Goal: Task Accomplishment & Management: Use online tool/utility

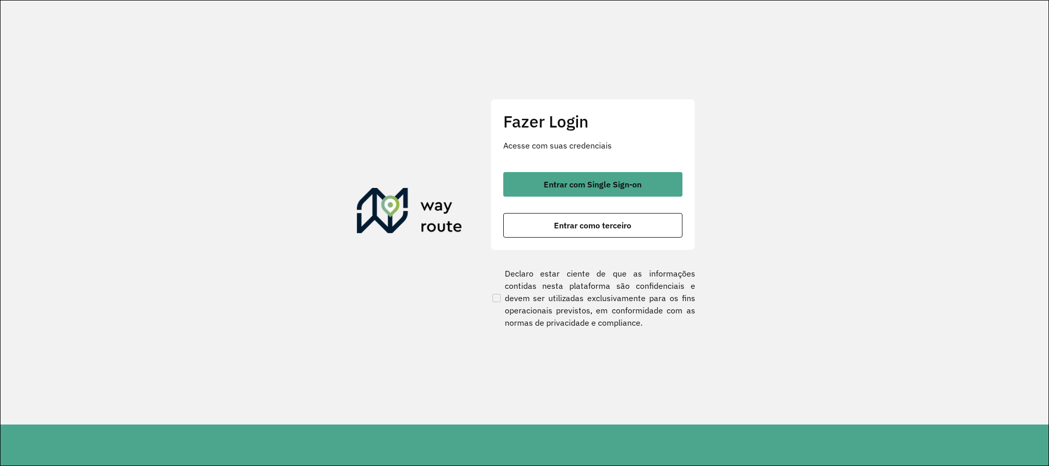
click at [602, 169] on div "Fazer Login Acesse com suas credenciais Entrar com Single Sign-on Entrar como t…" at bounding box center [592, 174] width 205 height 151
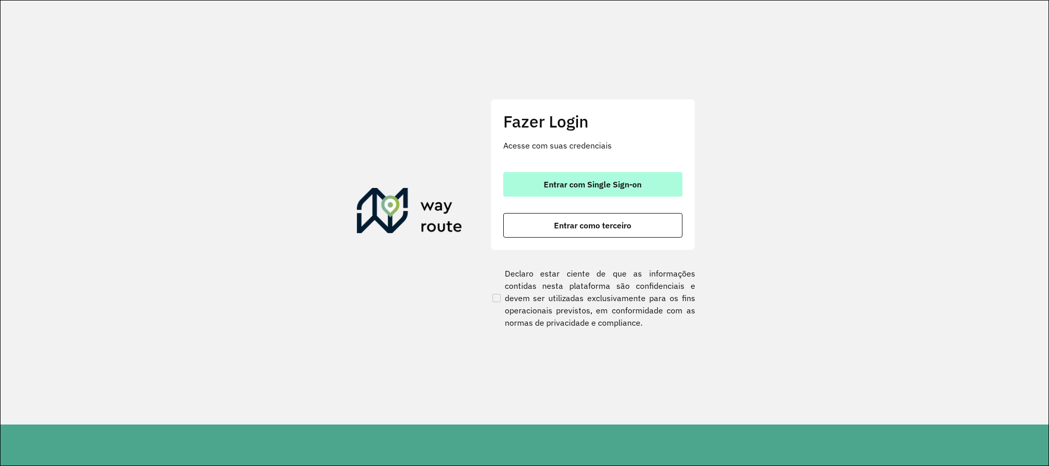
click at [616, 177] on button "Entrar com Single Sign-on" at bounding box center [592, 184] width 179 height 25
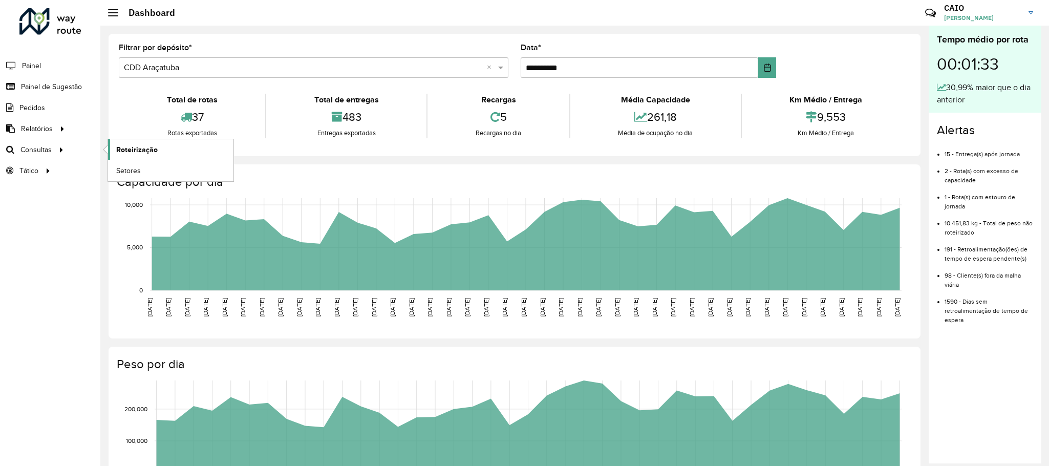
click at [134, 154] on span "Roteirização" at bounding box center [136, 149] width 41 height 11
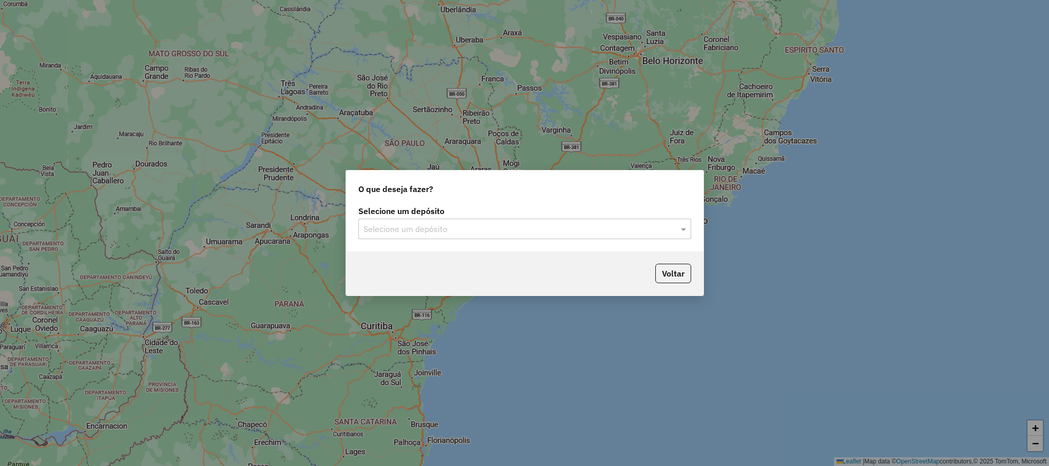
click at [596, 235] on input "text" at bounding box center [514, 229] width 302 height 12
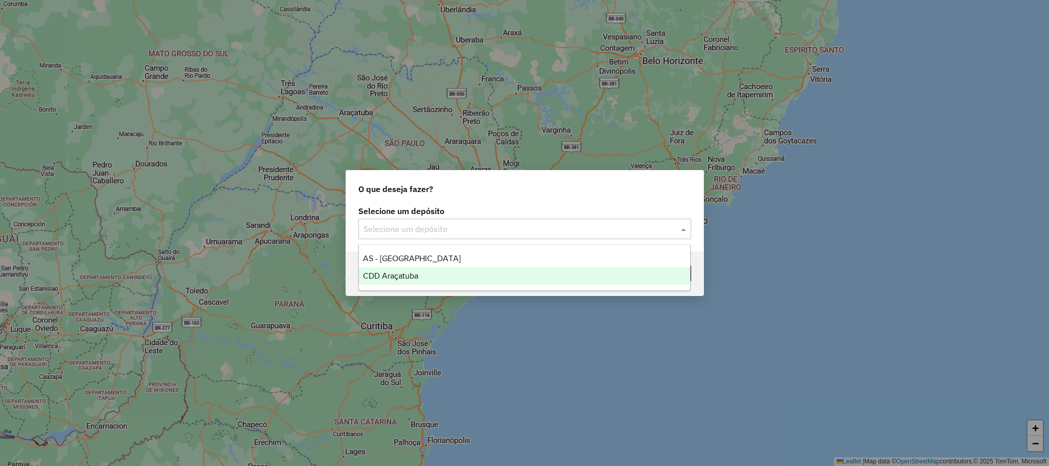
click at [407, 275] on span "CDD Araçatuba" at bounding box center [390, 275] width 55 height 9
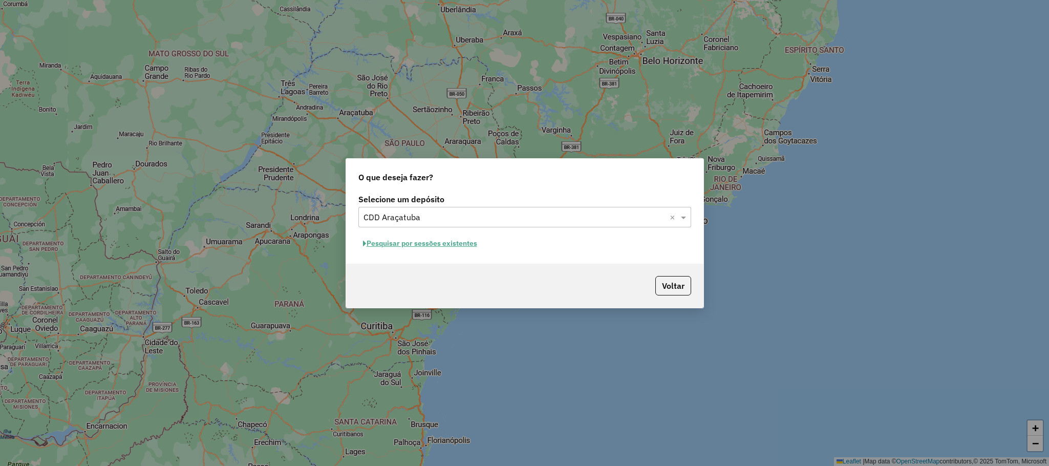
click at [429, 243] on button "Pesquisar por sessões existentes" at bounding box center [419, 243] width 123 height 16
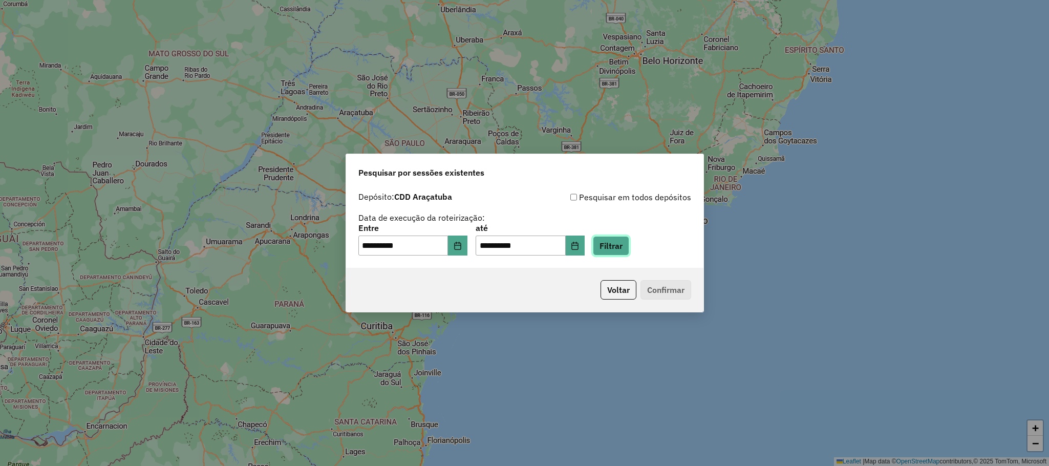
click at [618, 242] on button "Filtrar" at bounding box center [611, 245] width 36 height 19
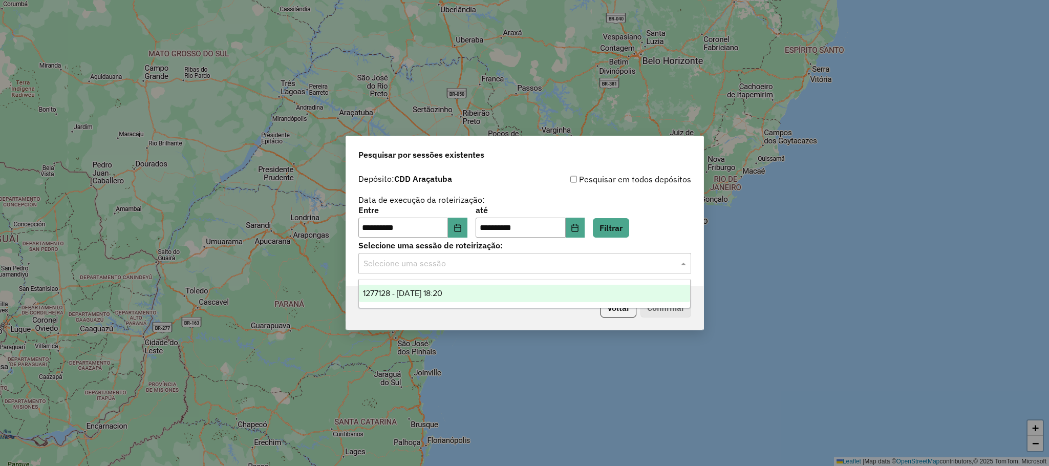
drag, startPoint x: 520, startPoint y: 269, endPoint x: 491, endPoint y: 278, distance: 30.7
click at [519, 269] on input "text" at bounding box center [514, 263] width 302 height 12
click at [442, 292] on span "1277128 - 17/09/2025 18:20" at bounding box center [402, 293] width 79 height 9
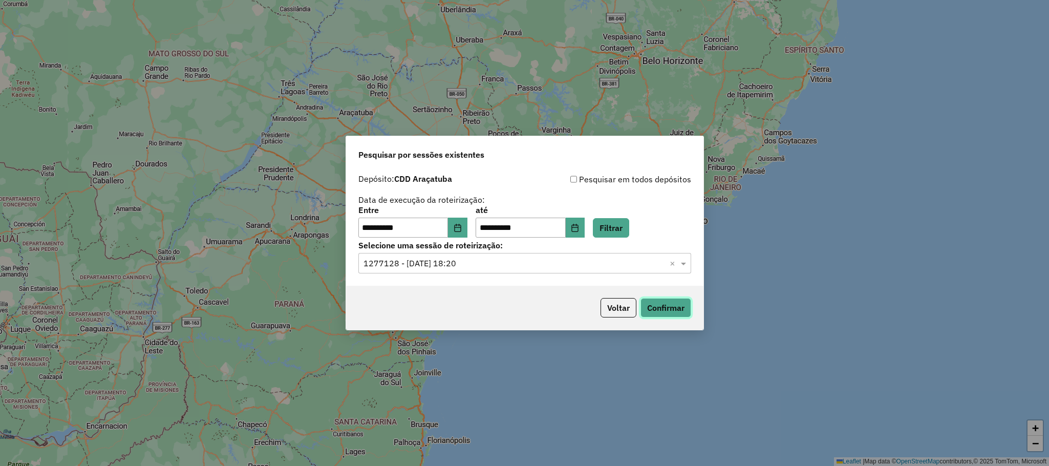
click at [661, 306] on button "Confirmar" at bounding box center [665, 307] width 51 height 19
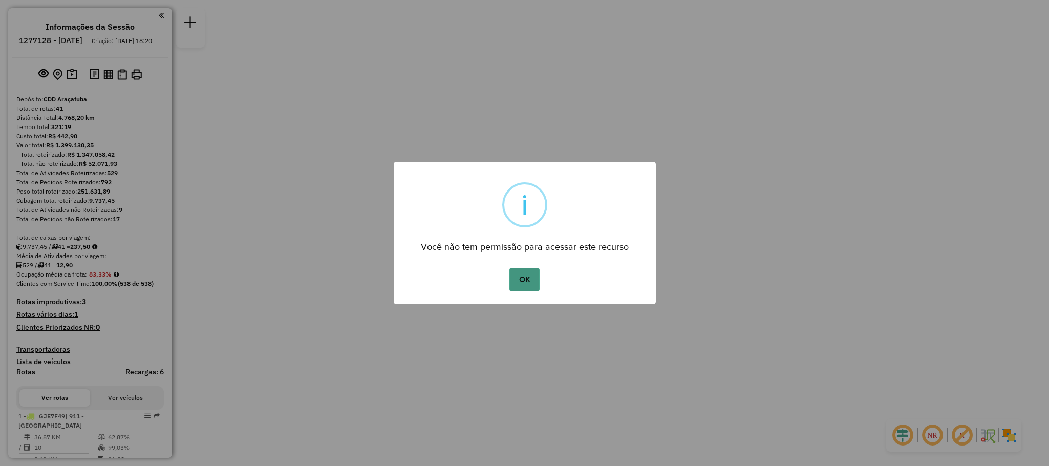
click at [515, 290] on button "OK" at bounding box center [524, 280] width 30 height 24
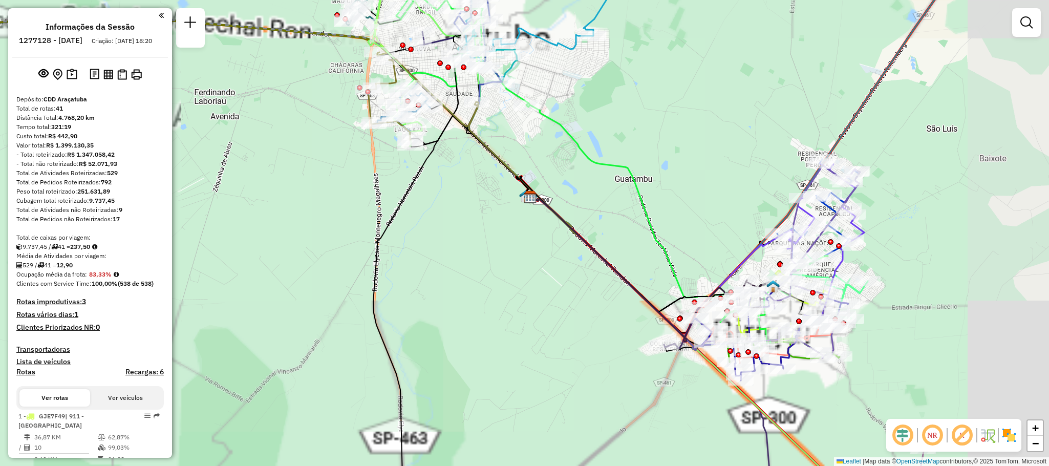
drag, startPoint x: 557, startPoint y: 306, endPoint x: 441, endPoint y: 254, distance: 127.4
click at [444, 255] on div "Janela de atendimento Grade de atendimento Capacidade Transportadoras Veículos …" at bounding box center [524, 233] width 1049 height 466
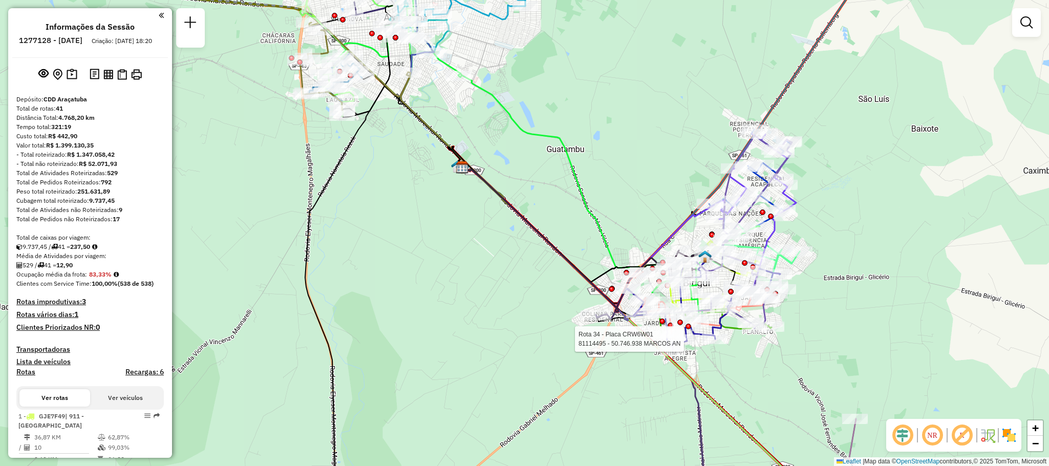
select select "**********"
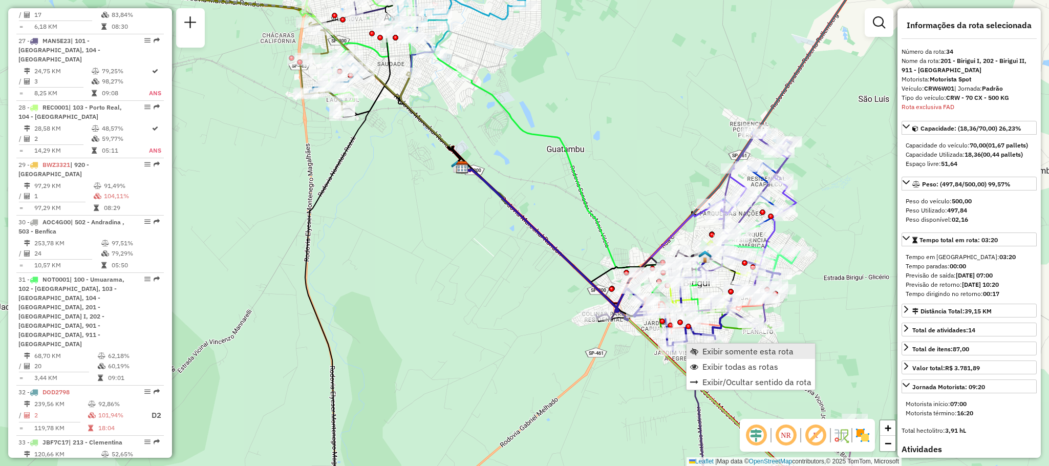
scroll to position [2217, 0]
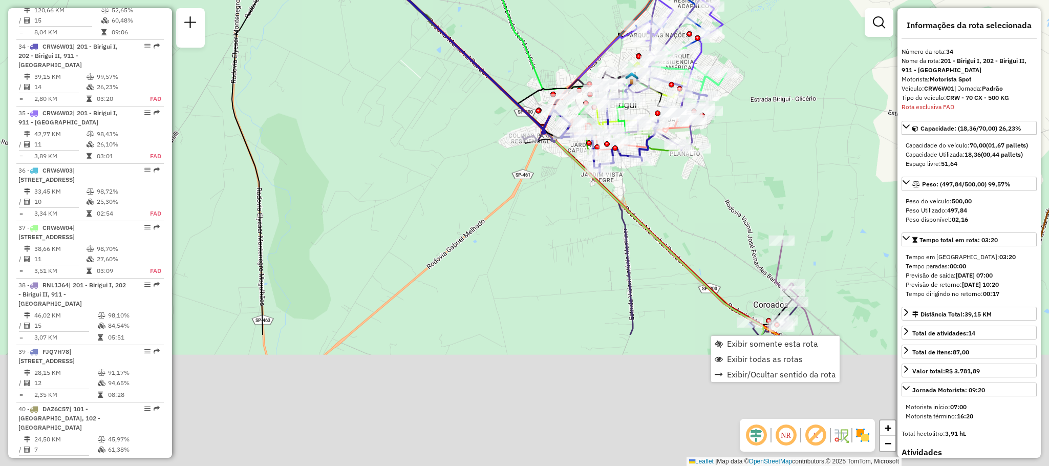
drag, startPoint x: 818, startPoint y: 306, endPoint x: 743, endPoint y: 122, distance: 199.0
click at [743, 122] on div "Janela de atendimento Grade de atendimento Capacidade Transportadoras Veículos …" at bounding box center [524, 233] width 1049 height 466
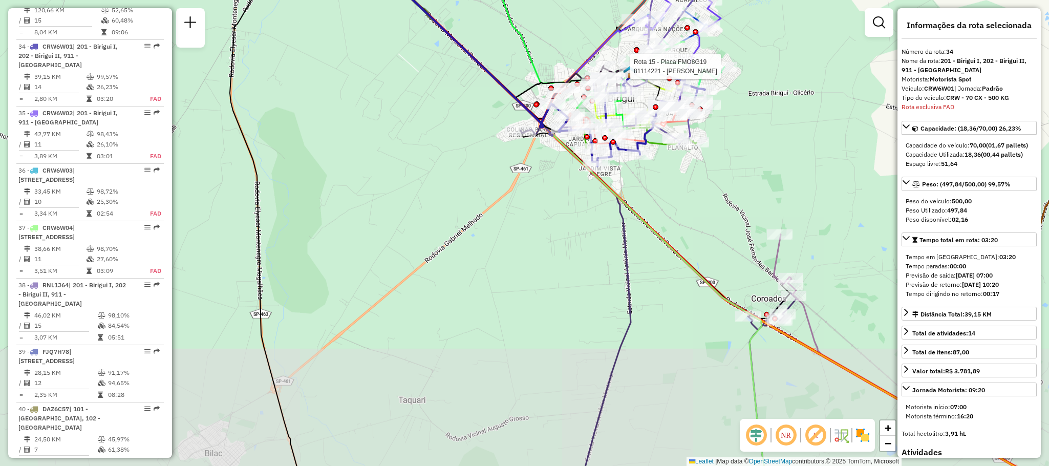
click at [767, 145] on div "Rota 15 - Placa FMO8G19 81114221 - VALDIR MIRANDA Janela de atendimento Grade d…" at bounding box center [524, 233] width 1049 height 466
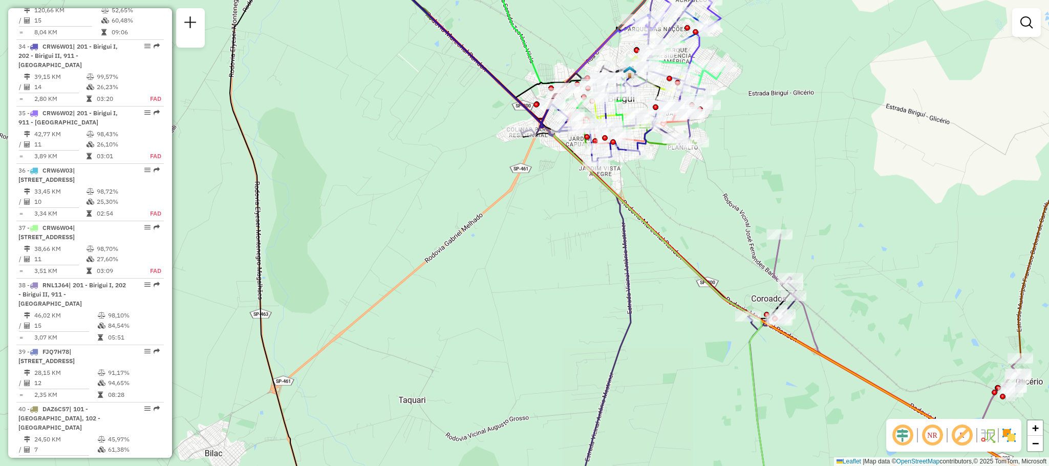
select select "**********"
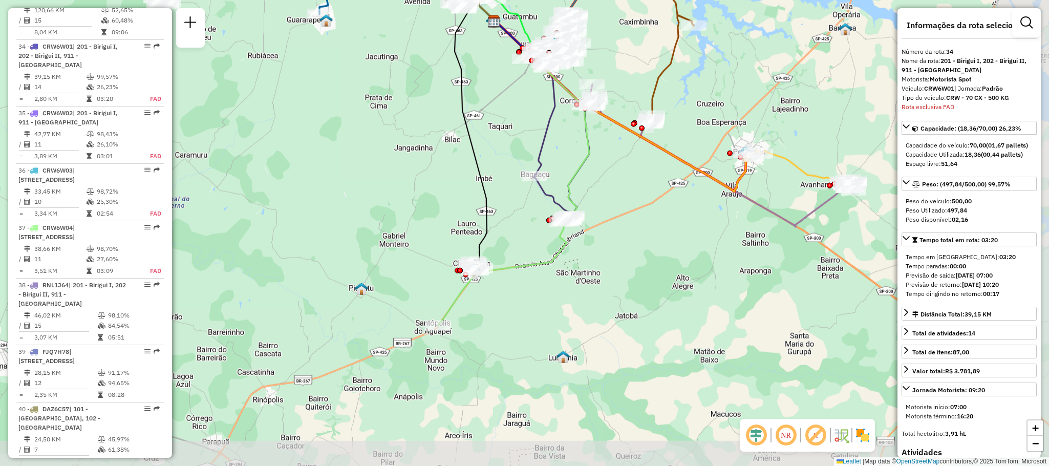
drag, startPoint x: 573, startPoint y: 318, endPoint x: 426, endPoint y: 234, distance: 169.4
click at [426, 234] on div "Janela de atendimento Grade de atendimento Capacidade Transportadoras Veículos …" at bounding box center [524, 233] width 1049 height 466
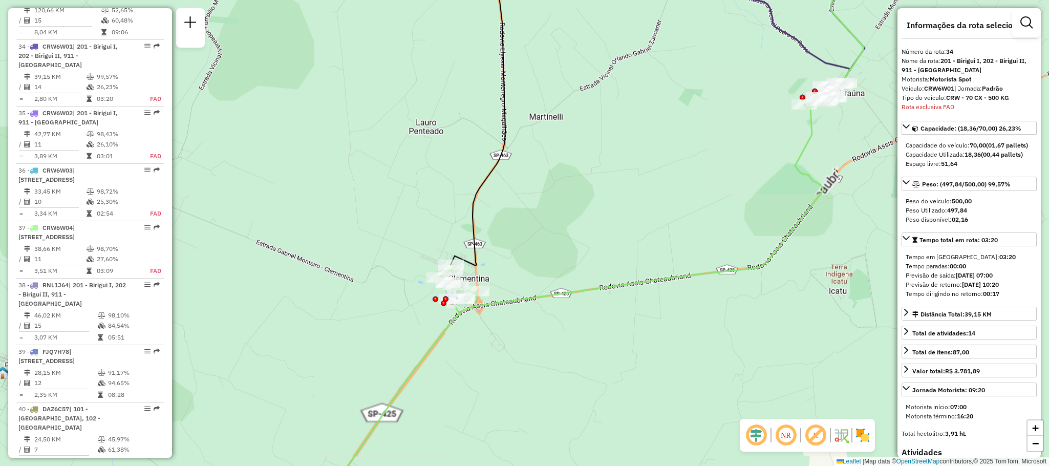
drag, startPoint x: 454, startPoint y: 205, endPoint x: 360, endPoint y: 235, distance: 99.4
click at [360, 235] on div "Janela de atendimento Grade de atendimento Capacidade Transportadoras Veículos …" at bounding box center [524, 233] width 1049 height 466
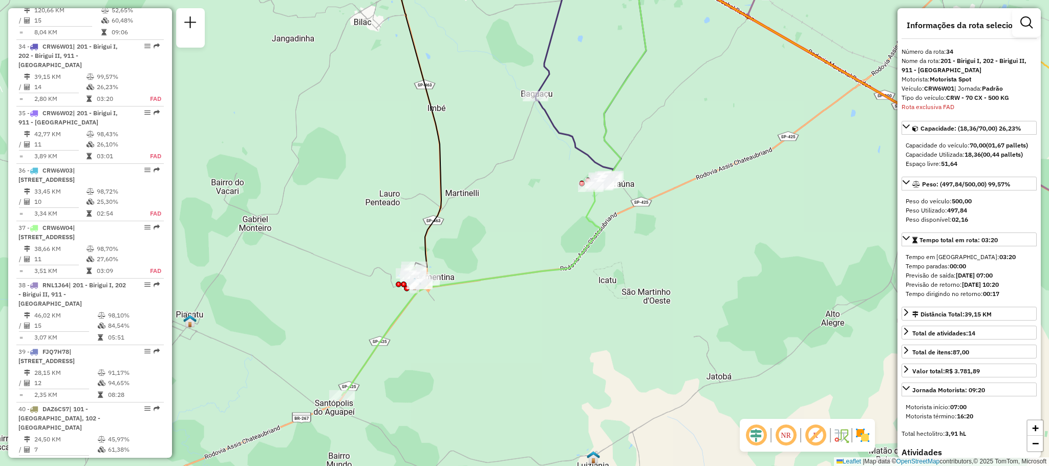
drag, startPoint x: 354, startPoint y: 244, endPoint x: 354, endPoint y: 341, distance: 97.2
click at [354, 341] on div "Janela de atendimento Grade de atendimento Capacidade Transportadoras Veículos …" at bounding box center [524, 233] width 1049 height 466
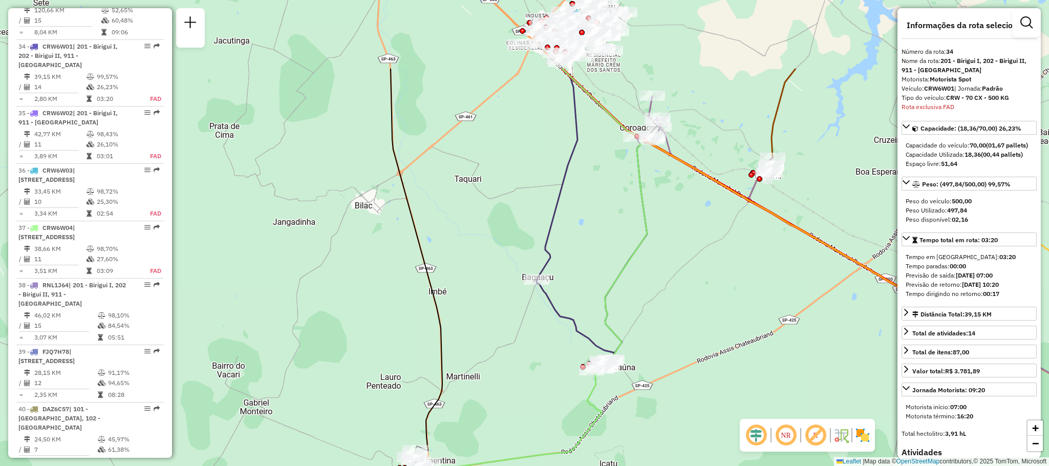
drag, startPoint x: 494, startPoint y: 233, endPoint x: 495, endPoint y: 306, distance: 72.2
click at [495, 306] on div "Janela de atendimento Grade de atendimento Capacidade Transportadoras Veículos …" at bounding box center [524, 233] width 1049 height 466
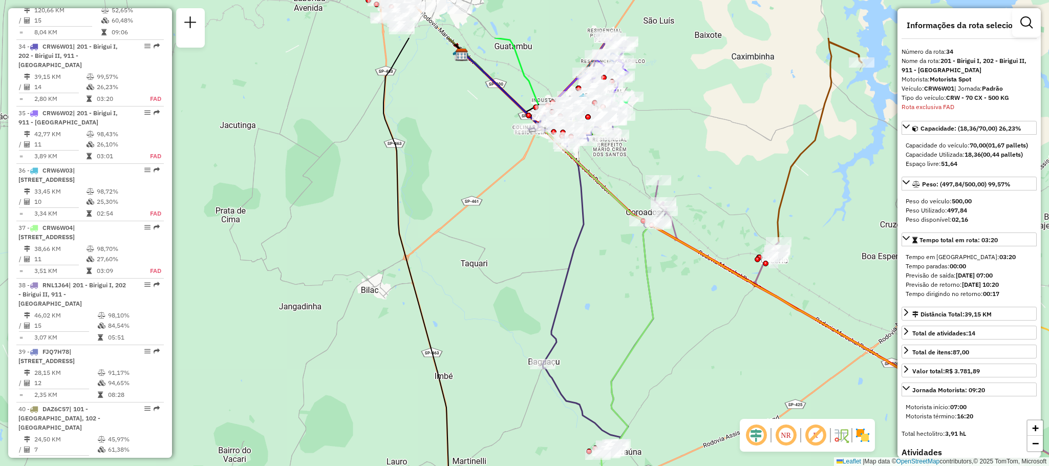
drag, startPoint x: 493, startPoint y: 164, endPoint x: 496, endPoint y: 258, distance: 94.2
click at [496, 258] on div "Janela de atendimento Grade de atendimento Capacidade Transportadoras Veículos …" at bounding box center [524, 233] width 1049 height 466
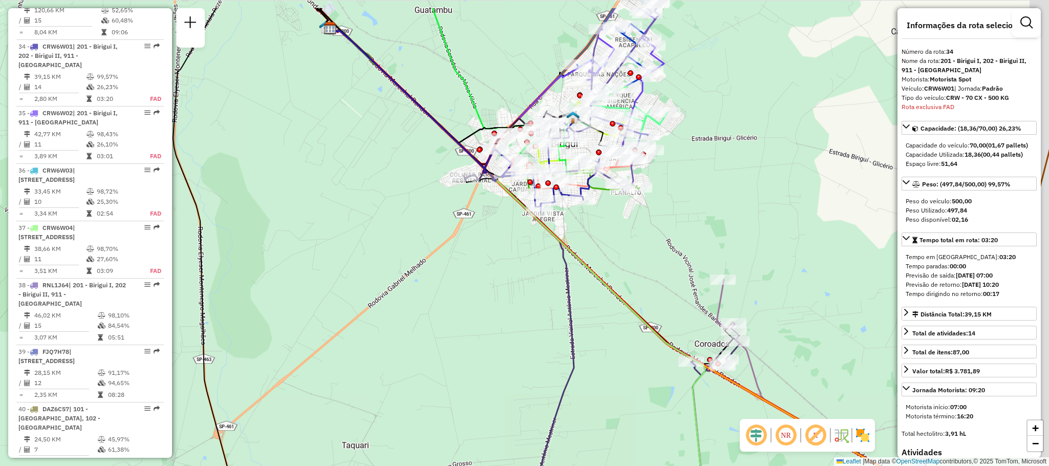
drag, startPoint x: 541, startPoint y: 169, endPoint x: 510, endPoint y: 235, distance: 72.3
click at [510, 235] on div "Janela de atendimento Grade de atendimento Capacidade Transportadoras Veículos …" at bounding box center [524, 233] width 1049 height 466
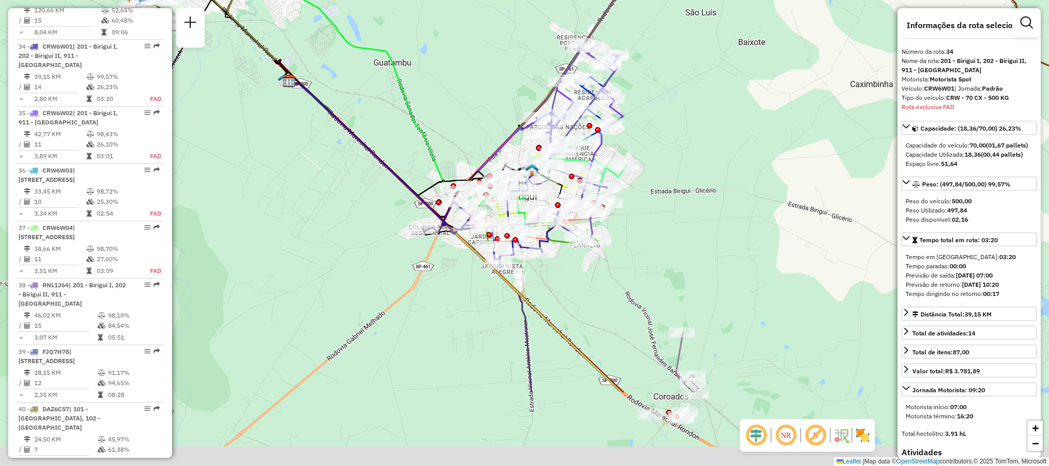
drag, startPoint x: 558, startPoint y: 344, endPoint x: 663, endPoint y: 228, distance: 157.3
click at [691, 206] on div "Janela de atendimento Grade de atendimento Capacidade Transportadoras Veículos …" at bounding box center [524, 233] width 1049 height 466
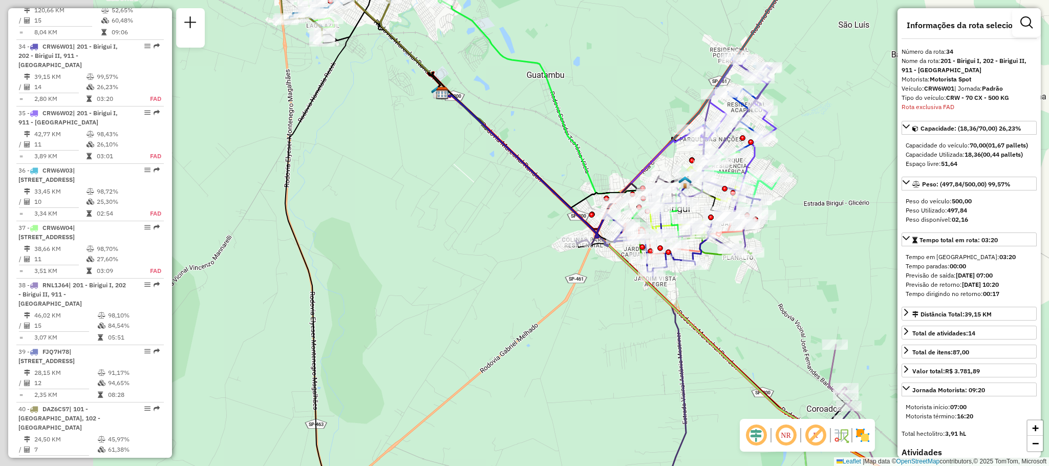
drag, startPoint x: 412, startPoint y: 244, endPoint x: 554, endPoint y: 269, distance: 144.5
click at [554, 270] on div "Janela de atendimento Grade de atendimento Capacidade Transportadoras Veículos …" at bounding box center [524, 233] width 1049 height 466
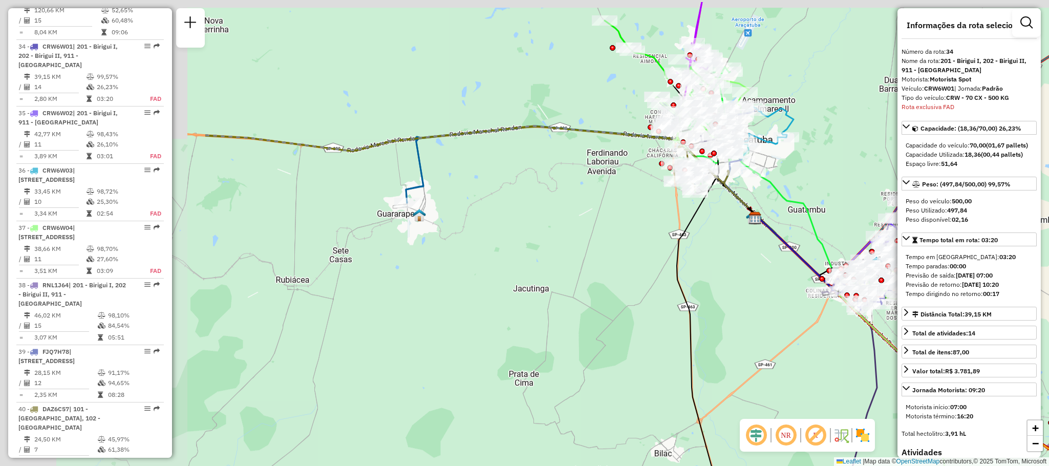
drag, startPoint x: 376, startPoint y: 233, endPoint x: 627, endPoint y: 269, distance: 253.3
click at [629, 271] on div "Janela de atendimento Grade de atendimento Capacidade Transportadoras Veículos …" at bounding box center [524, 233] width 1049 height 466
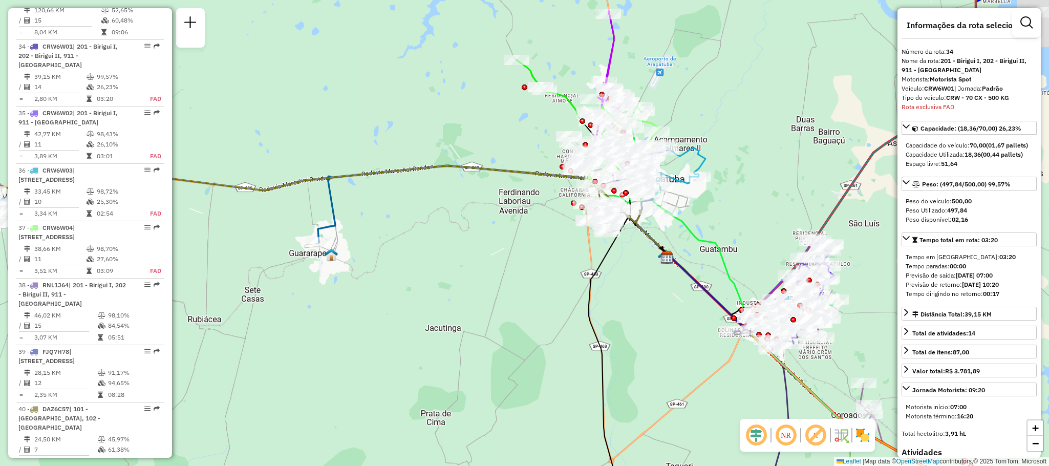
drag, startPoint x: 550, startPoint y: 221, endPoint x: 426, endPoint y: 255, distance: 129.0
click at [424, 256] on div "Janela de atendimento Grade de atendimento Capacidade Transportadoras Veículos …" at bounding box center [524, 233] width 1049 height 466
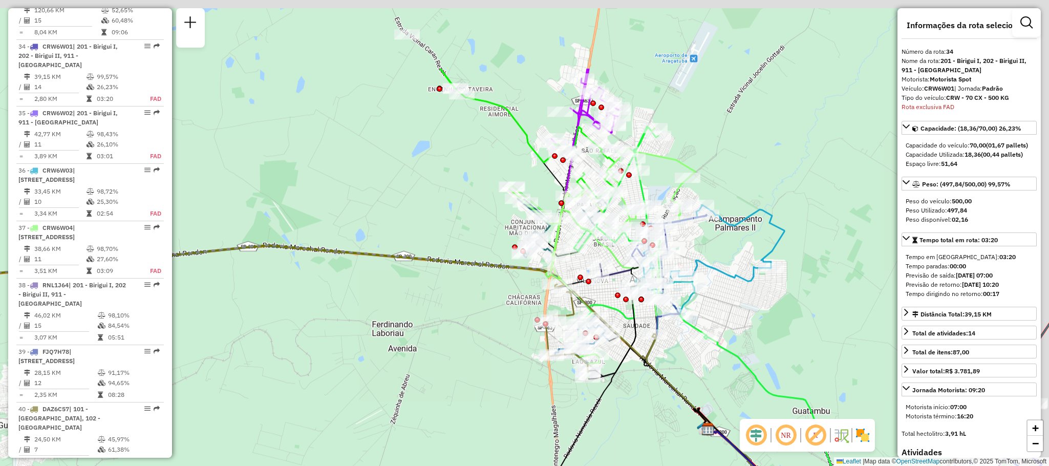
drag, startPoint x: 540, startPoint y: 189, endPoint x: 453, endPoint y: 307, distance: 146.4
click at [453, 307] on div "Janela de atendimento Grade de atendimento Capacidade Transportadoras Veículos …" at bounding box center [524, 233] width 1049 height 466
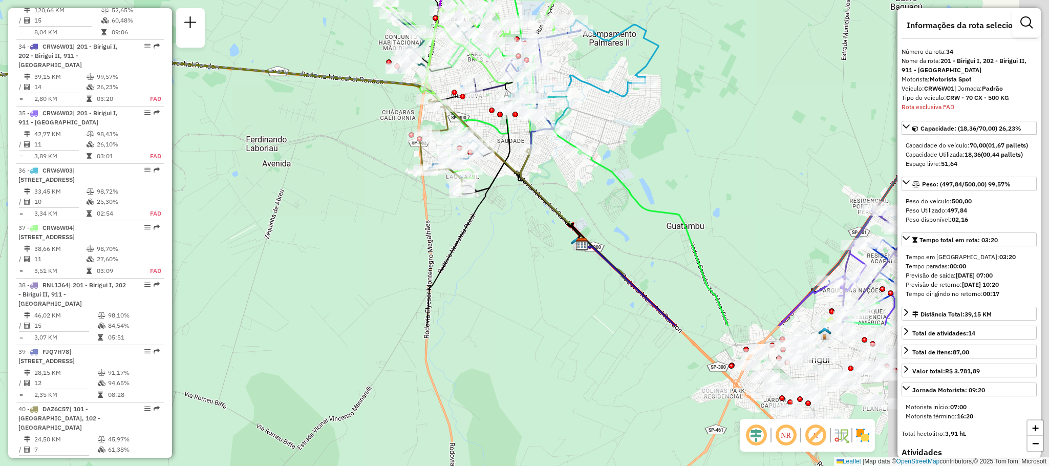
drag, startPoint x: 844, startPoint y: 332, endPoint x: 654, endPoint y: 45, distance: 344.1
click at [654, 45] on div "Janela de atendimento Grade de atendimento Capacidade Transportadoras Veículos …" at bounding box center [524, 233] width 1049 height 466
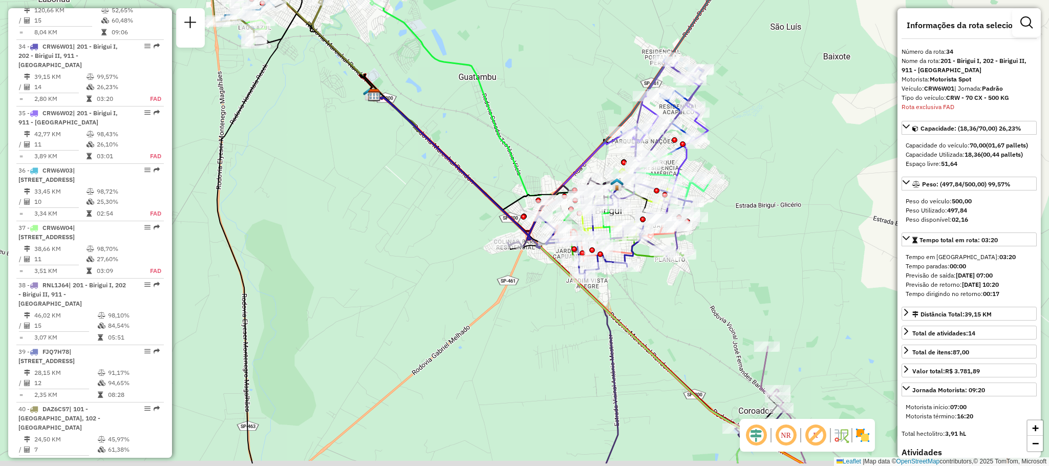
drag, startPoint x: 596, startPoint y: 296, endPoint x: 461, endPoint y: 247, distance: 144.2
click at [461, 247] on div "Janela de atendimento Grade de atendimento Capacidade Transportadoras Veículos …" at bounding box center [524, 233] width 1049 height 466
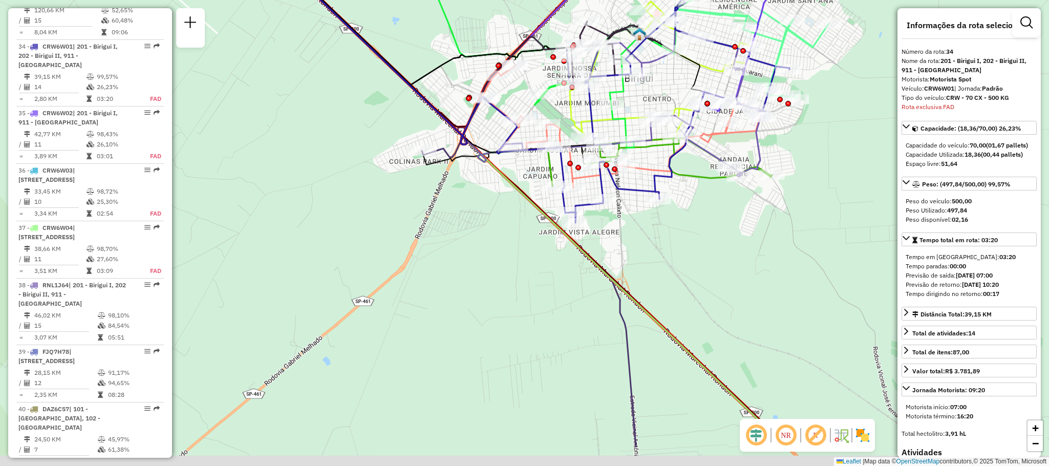
drag, startPoint x: 665, startPoint y: 318, endPoint x: 666, endPoint y: 222, distance: 96.2
click at [666, 222] on div "Janela de atendimento Grade de atendimento Capacidade Transportadoras Veículos …" at bounding box center [524, 233] width 1049 height 466
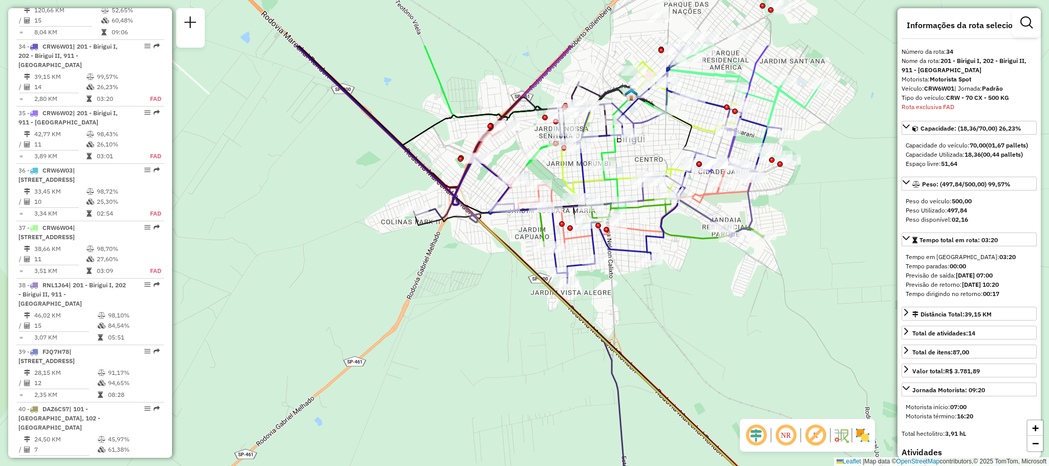
drag, startPoint x: 535, startPoint y: 307, endPoint x: 525, endPoint y: 398, distance: 91.6
click at [526, 398] on div "Janela de atendimento Grade de atendimento Capacidade Transportadoras Veículos …" at bounding box center [524, 233] width 1049 height 466
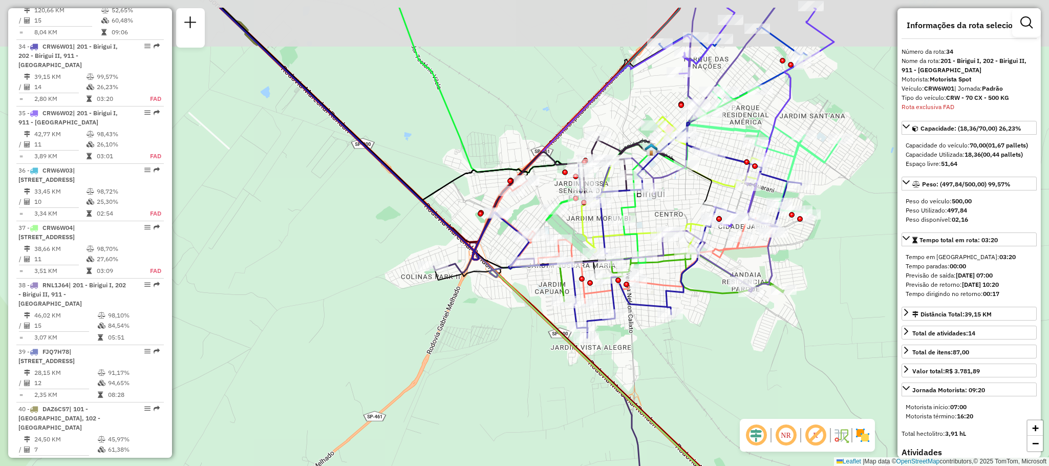
drag, startPoint x: 651, startPoint y: 293, endPoint x: 671, endPoint y: 346, distance: 56.4
click at [671, 346] on div "Janela de atendimento Grade de atendimento Capacidade Transportadoras Veículos …" at bounding box center [524, 233] width 1049 height 466
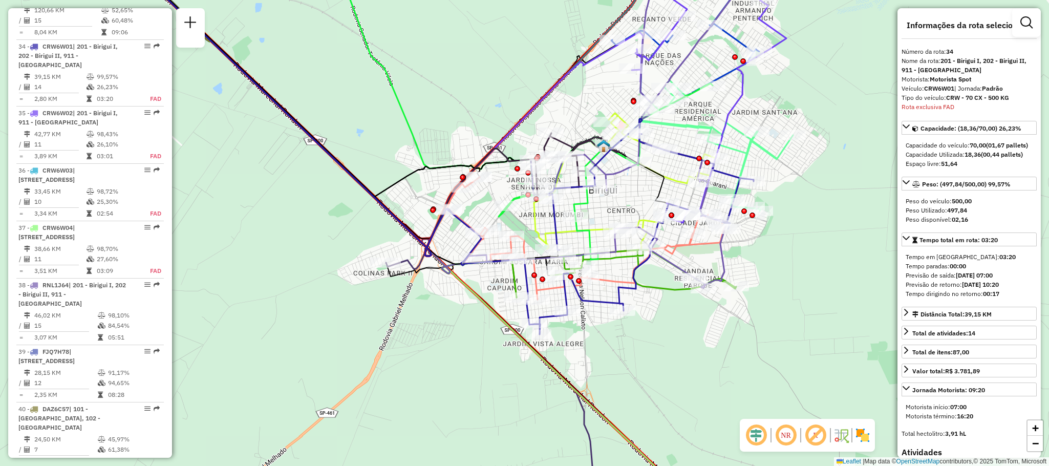
drag, startPoint x: 386, startPoint y: 303, endPoint x: 347, endPoint y: 299, distance: 39.1
click at [347, 299] on div "Janela de atendimento Grade de atendimento Capacidade Transportadoras Veículos …" at bounding box center [524, 233] width 1049 height 466
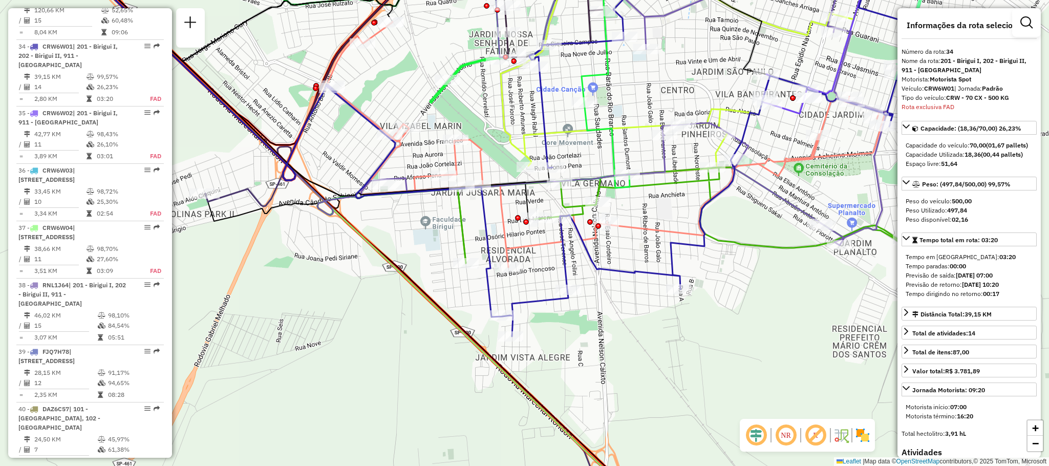
drag, startPoint x: 559, startPoint y: 356, endPoint x: 539, endPoint y: 278, distance: 80.2
click at [539, 279] on div "Janela de atendimento Grade de atendimento Capacidade Transportadoras Veículos …" at bounding box center [524, 233] width 1049 height 466
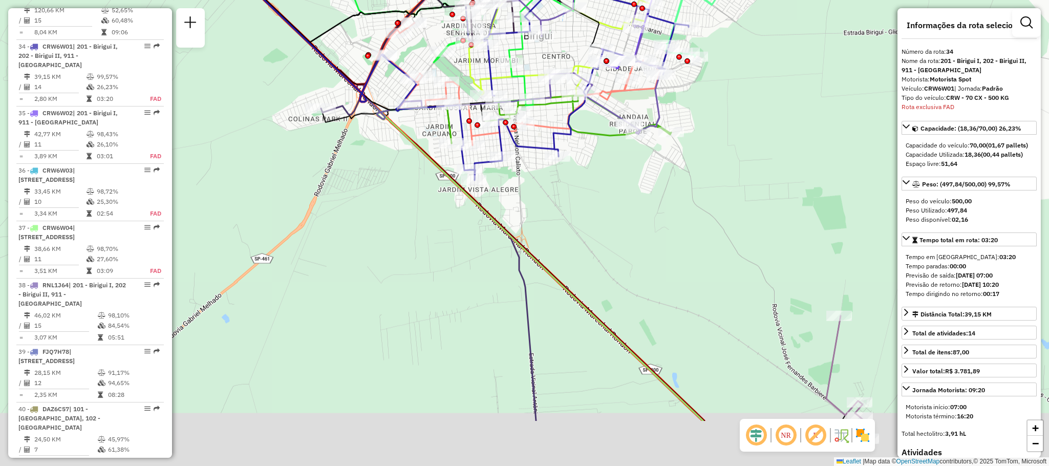
drag, startPoint x: 498, startPoint y: 344, endPoint x: 454, endPoint y: 252, distance: 101.9
click at [454, 252] on div "Janela de atendimento Grade de atendimento Capacidade Transportadoras Veículos …" at bounding box center [524, 233] width 1049 height 466
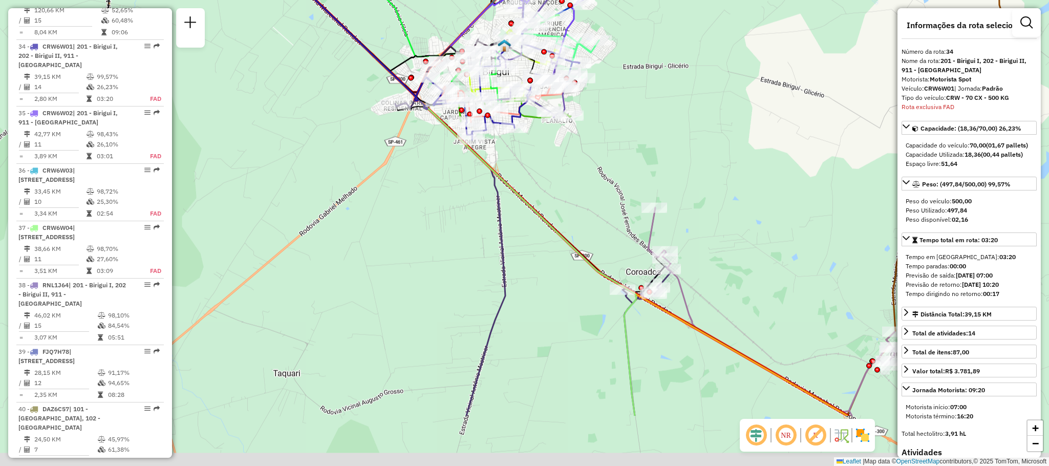
drag, startPoint x: 453, startPoint y: 321, endPoint x: 461, endPoint y: 224, distance: 97.6
click at [461, 224] on div "Janela de atendimento Grade de atendimento Capacidade Transportadoras Veículos …" at bounding box center [524, 233] width 1049 height 466
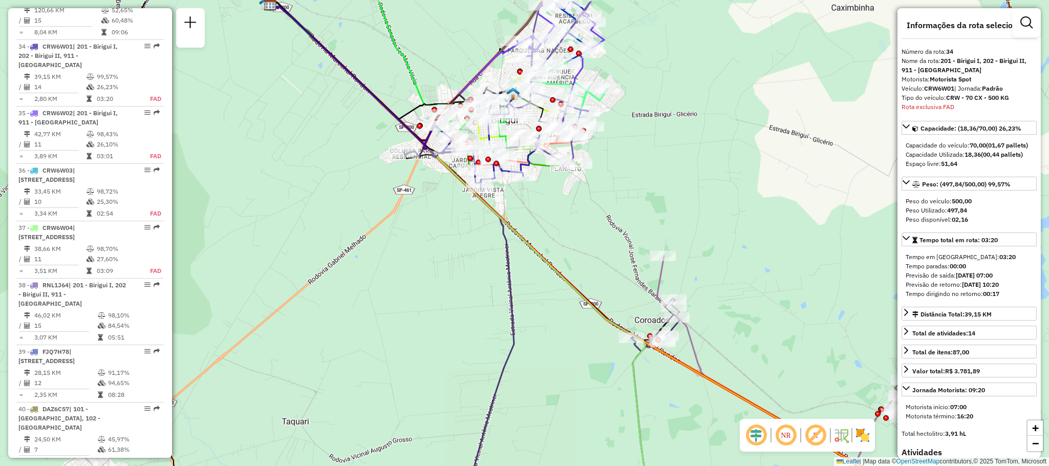
drag, startPoint x: 452, startPoint y: 192, endPoint x: 461, endPoint y: 243, distance: 51.9
click at [461, 243] on div "Janela de atendimento Grade de atendimento Capacidade Transportadoras Veículos …" at bounding box center [524, 233] width 1049 height 466
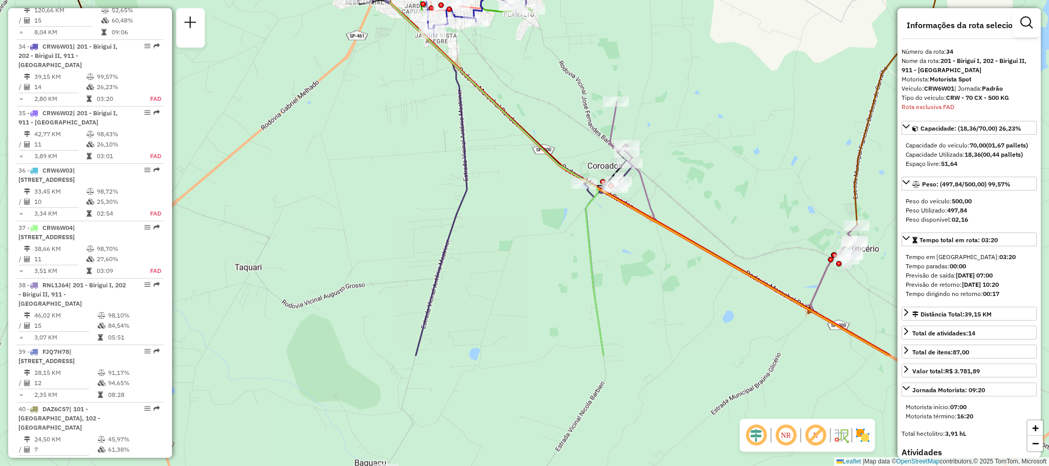
drag, startPoint x: 461, startPoint y: 254, endPoint x: 411, endPoint y: 74, distance: 186.2
click at [411, 74] on div "Janela de atendimento Grade de atendimento Capacidade Transportadoras Veículos …" at bounding box center [524, 233] width 1049 height 466
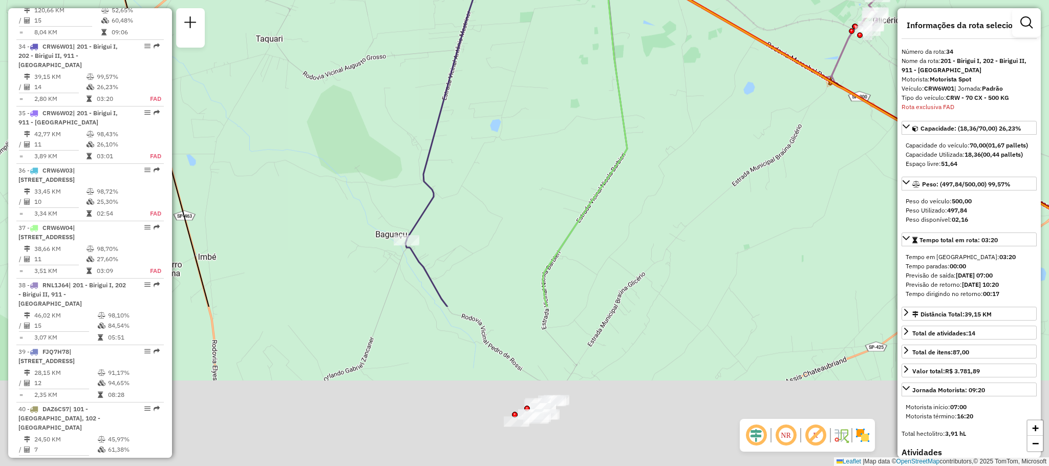
drag, startPoint x: 375, startPoint y: 264, endPoint x: 395, endPoint y: 74, distance: 191.0
click at [395, 74] on div "Janela de atendimento Grade de atendimento Capacidade Transportadoras Veículos …" at bounding box center [524, 233] width 1049 height 466
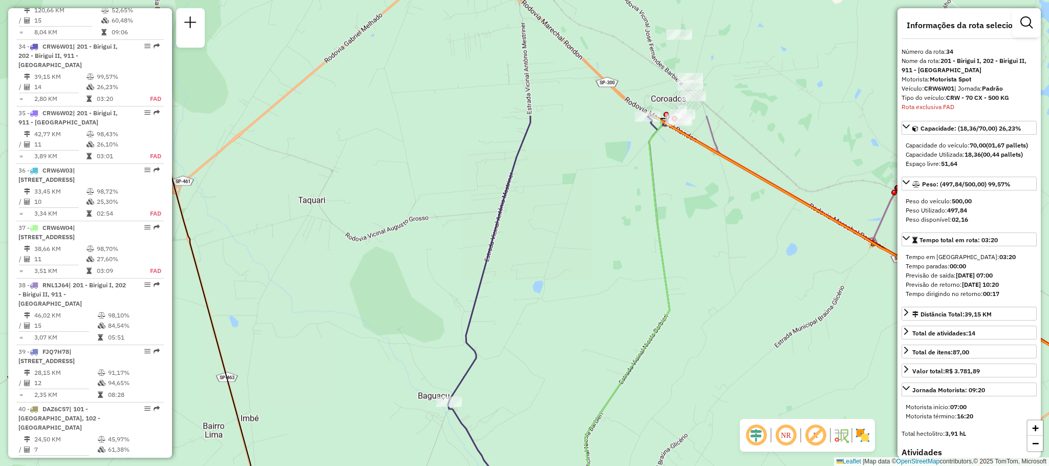
drag, startPoint x: 382, startPoint y: 165, endPoint x: 396, endPoint y: 350, distance: 185.8
click at [396, 350] on div "Janela de atendimento Grade de atendimento Capacidade Transportadoras Veículos …" at bounding box center [524, 233] width 1049 height 466
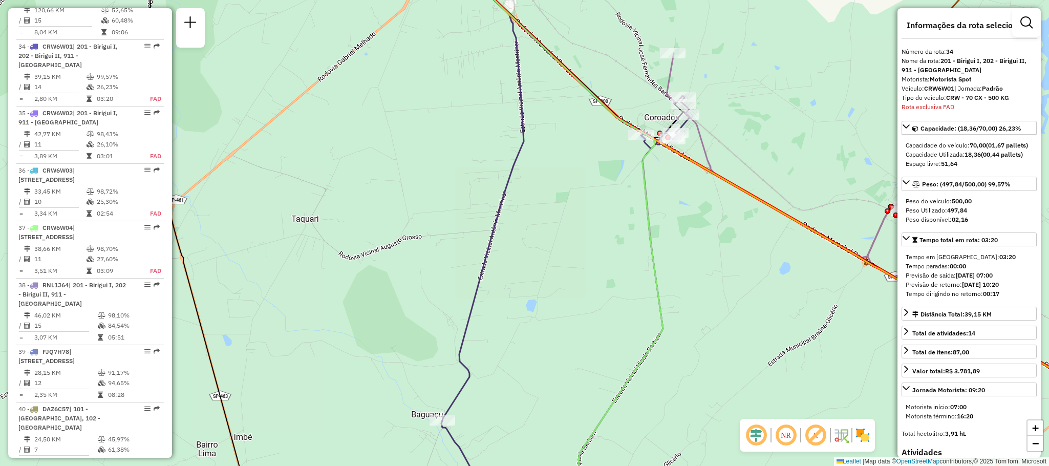
drag, startPoint x: 416, startPoint y: 146, endPoint x: 391, endPoint y: 298, distance: 154.0
click at [391, 298] on div "Janela de atendimento Grade de atendimento Capacidade Transportadoras Veículos …" at bounding box center [524, 233] width 1049 height 466
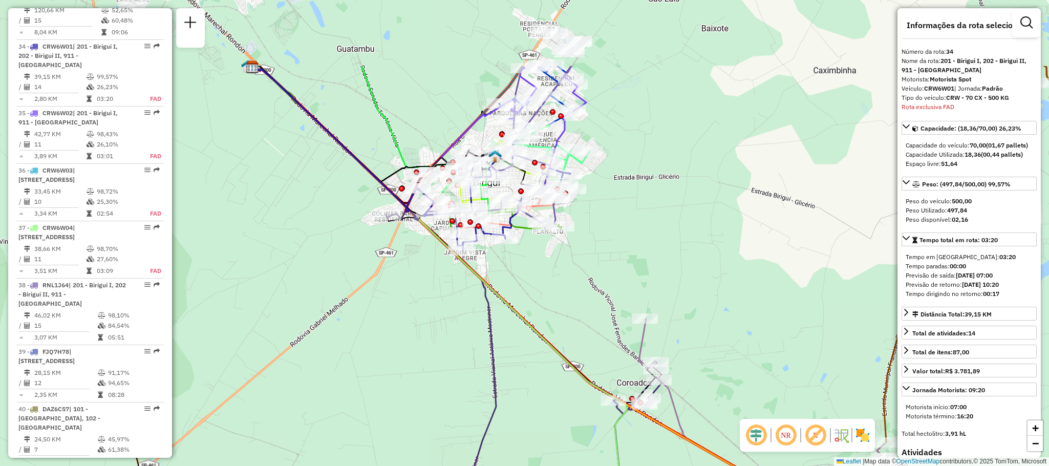
drag, startPoint x: 418, startPoint y: 189, endPoint x: 415, endPoint y: 306, distance: 116.7
click at [415, 306] on div "Janela de atendimento Grade de atendimento Capacidade Transportadoras Veículos …" at bounding box center [524, 233] width 1049 height 466
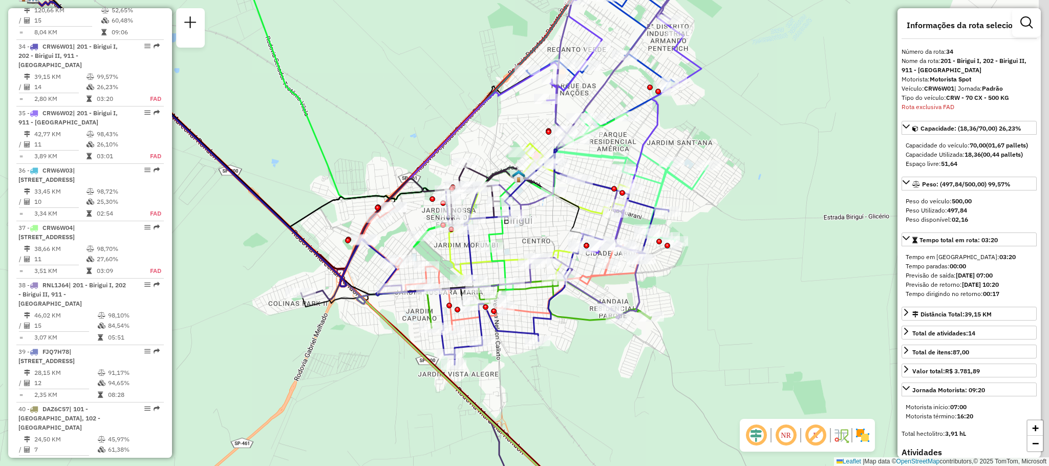
drag, startPoint x: 726, startPoint y: 240, endPoint x: 649, endPoint y: 292, distance: 92.8
click at [670, 303] on div "Janela de atendimento Grade de atendimento Capacidade Transportadoras Veículos …" at bounding box center [524, 233] width 1049 height 466
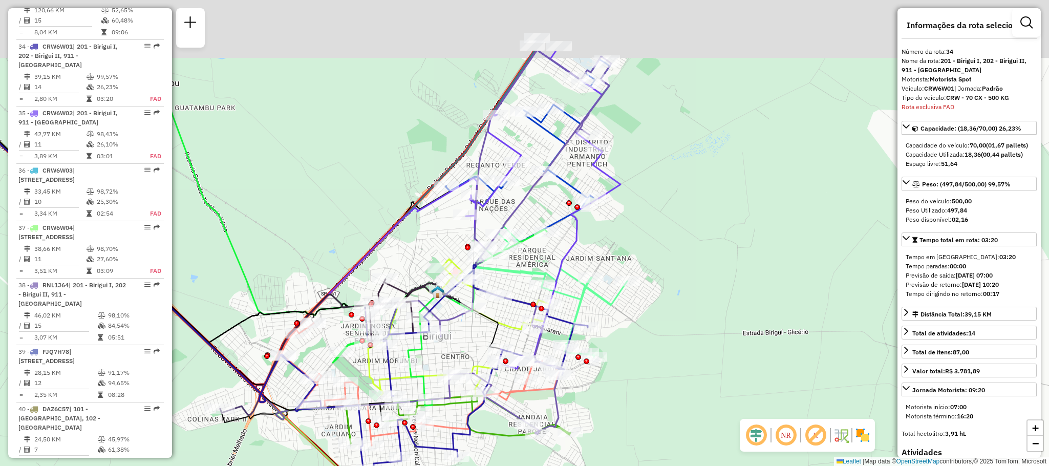
drag, startPoint x: 741, startPoint y: 252, endPoint x: 680, endPoint y: 355, distance: 119.7
click at [680, 355] on div "Janela de atendimento Grade de atendimento Capacidade Transportadoras Veículos …" at bounding box center [524, 233] width 1049 height 466
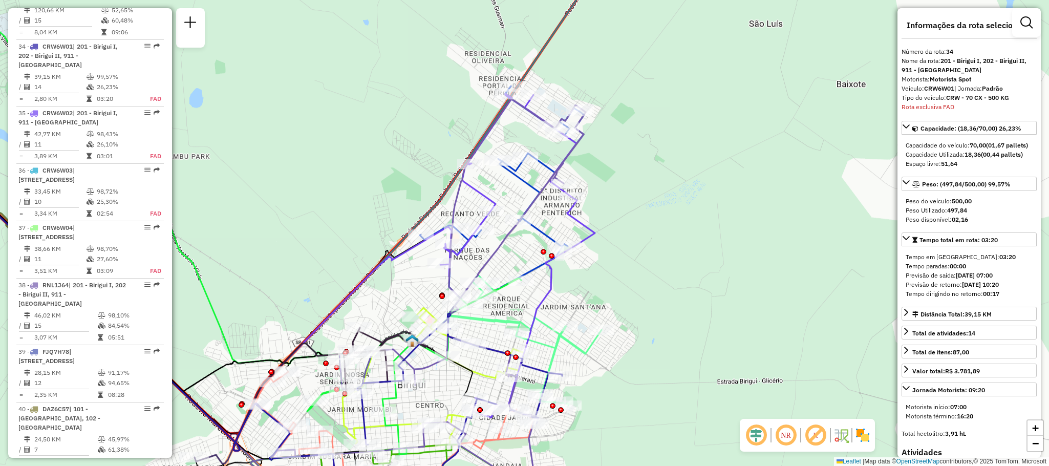
drag, startPoint x: 642, startPoint y: 295, endPoint x: 623, endPoint y: 338, distance: 46.8
click at [623, 338] on div "Janela de atendimento Grade de atendimento Capacidade Transportadoras Veículos …" at bounding box center [524, 233] width 1049 height 466
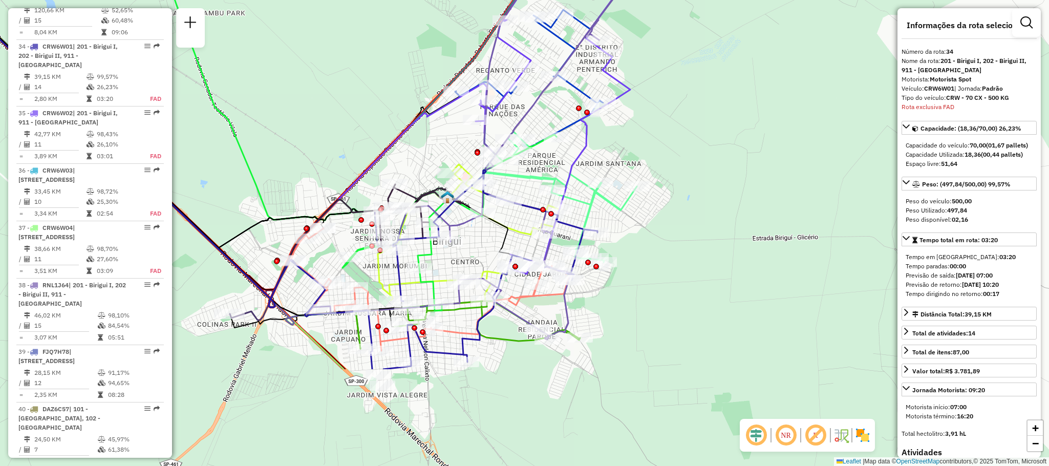
drag, startPoint x: 599, startPoint y: 282, endPoint x: 635, endPoint y: 139, distance: 148.2
click at [635, 139] on div "Janela de atendimento Grade de atendimento Capacidade Transportadoras Veículos …" at bounding box center [524, 233] width 1049 height 466
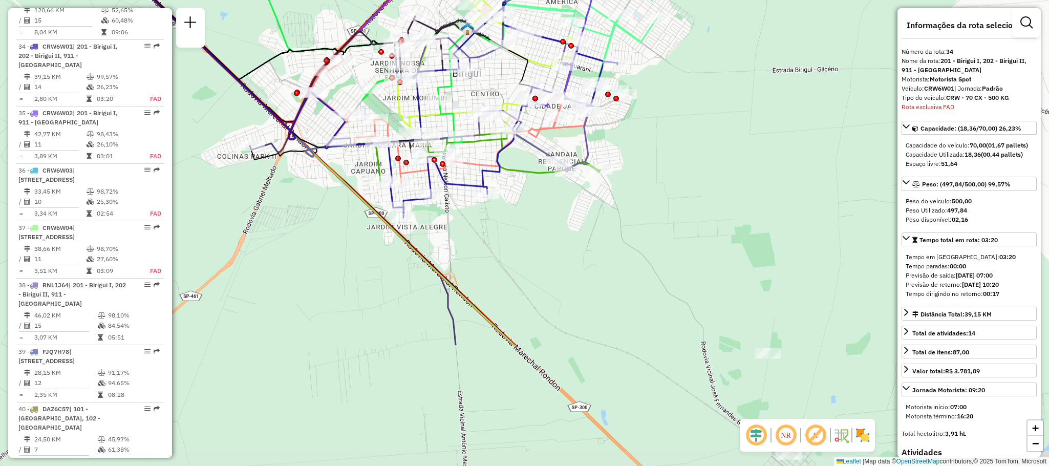
drag, startPoint x: 550, startPoint y: 404, endPoint x: 567, endPoint y: 253, distance: 151.4
click at [567, 253] on div "Janela de atendimento Grade de atendimento Capacidade Transportadoras Veículos …" at bounding box center [524, 233] width 1049 height 466
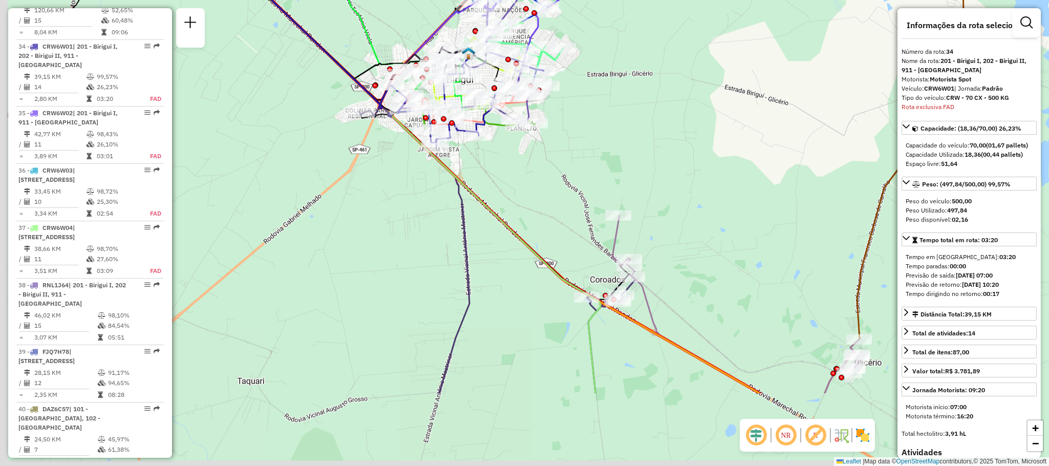
drag, startPoint x: 389, startPoint y: 341, endPoint x: 421, endPoint y: 214, distance: 130.9
click at [421, 214] on div "Janela de atendimento Grade de atendimento Capacidade Transportadoras Veículos …" at bounding box center [524, 233] width 1049 height 466
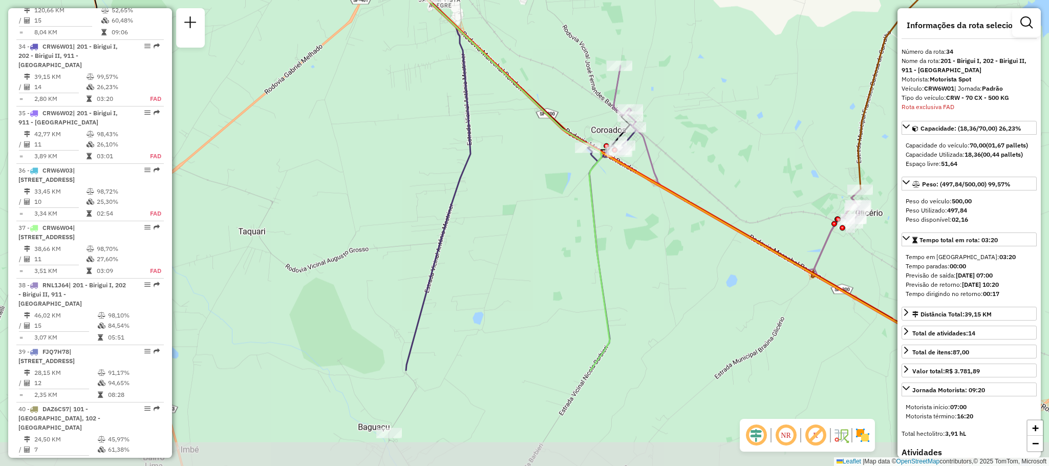
drag, startPoint x: 386, startPoint y: 296, endPoint x: 384, endPoint y: 154, distance: 142.3
click at [384, 154] on div "Janela de atendimento Grade de atendimento Capacidade Transportadoras Veículos …" at bounding box center [524, 233] width 1049 height 466
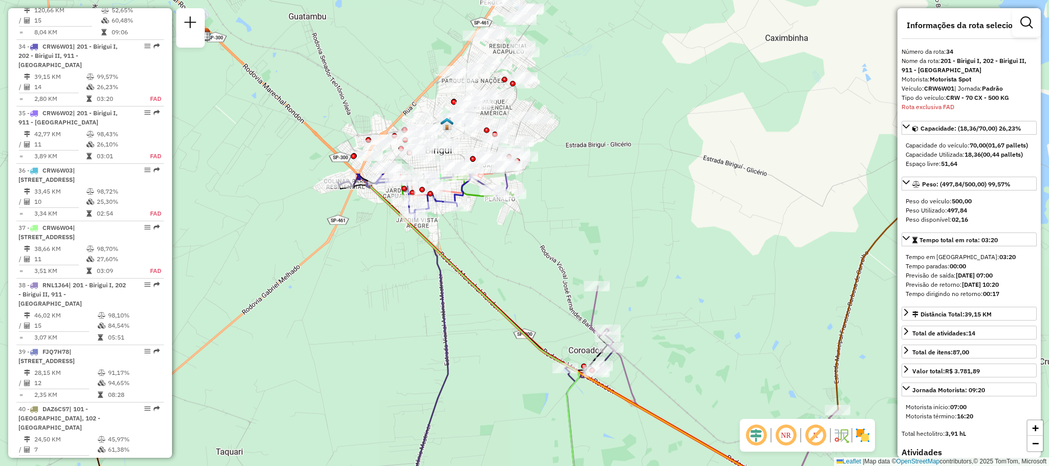
drag, startPoint x: 416, startPoint y: 140, endPoint x: 394, endPoint y: 360, distance: 221.2
click at [394, 360] on div "Janela de atendimento Grade de atendimento Capacidade Transportadoras Veículos …" at bounding box center [524, 233] width 1049 height 466
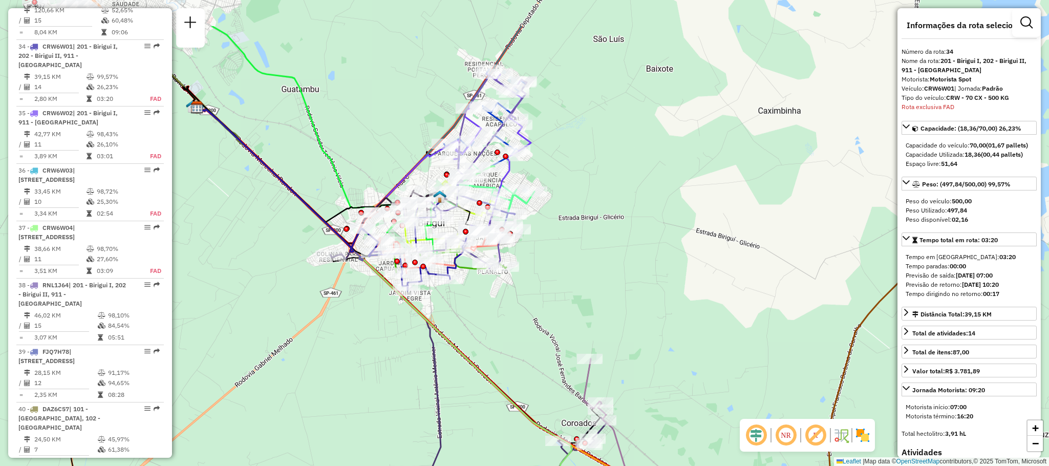
drag, startPoint x: 523, startPoint y: 259, endPoint x: 515, endPoint y: 340, distance: 80.7
click at [515, 339] on div "Janela de atendimento Grade de atendimento Capacidade Transportadoras Veículos …" at bounding box center [524, 233] width 1049 height 466
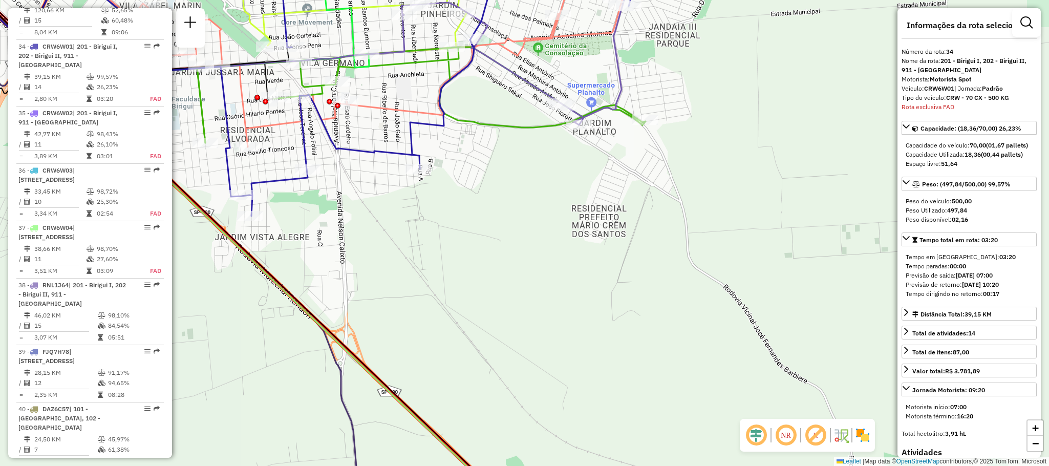
drag, startPoint x: 450, startPoint y: 266, endPoint x: 499, endPoint y: 358, distance: 104.6
click at [499, 358] on div "Janela de atendimento Grade de atendimento Capacidade Transportadoras Veículos …" at bounding box center [524, 233] width 1049 height 466
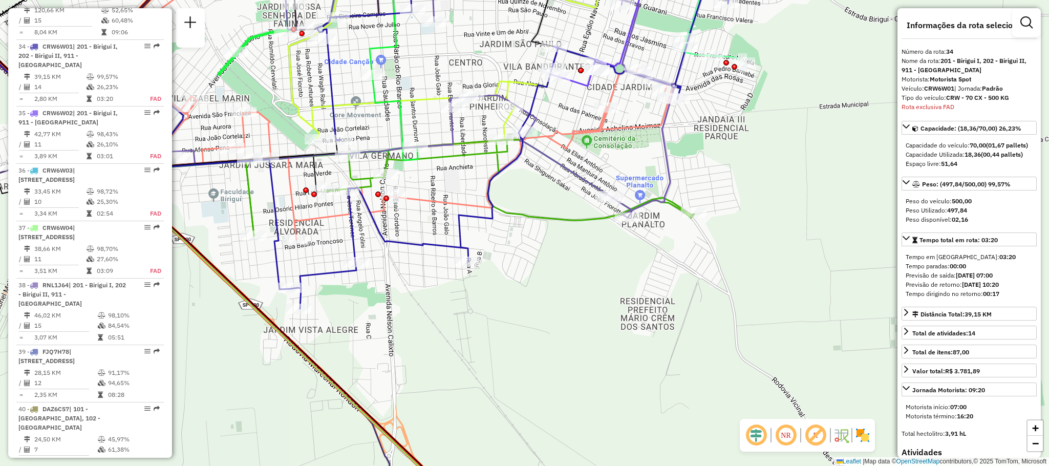
drag, startPoint x: 490, startPoint y: 289, endPoint x: 507, endPoint y: 372, distance: 85.1
click at [507, 372] on div "Janela de atendimento Grade de atendimento Capacidade Transportadoras Veículos …" at bounding box center [524, 233] width 1049 height 466
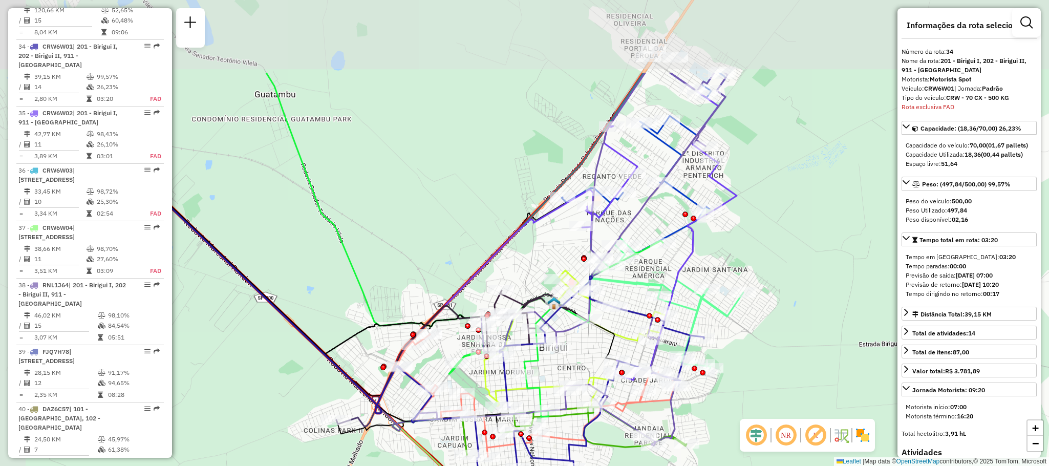
drag, startPoint x: 364, startPoint y: 103, endPoint x: 447, endPoint y: 230, distance: 151.6
click at [447, 230] on div "Janela de atendimento Grade de atendimento Capacidade Transportadoras Veículos …" at bounding box center [524, 233] width 1049 height 466
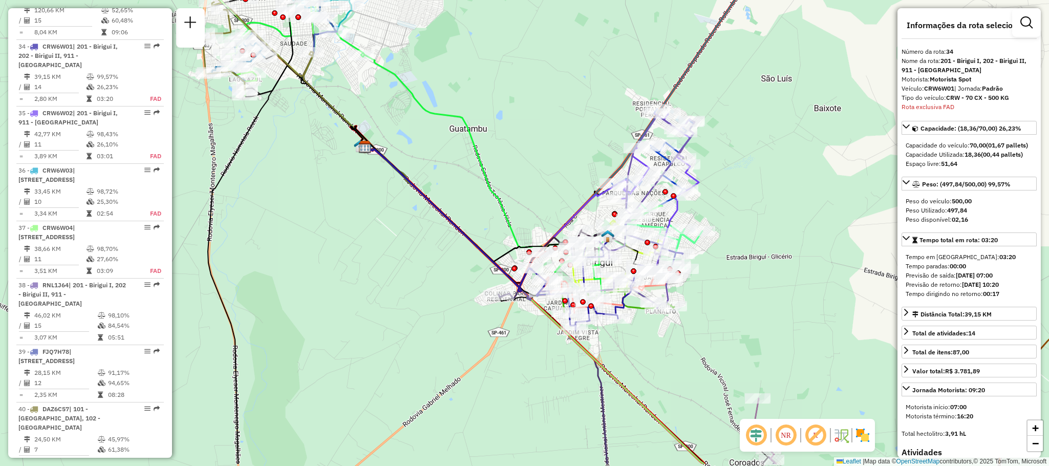
drag, startPoint x: 467, startPoint y: 200, endPoint x: 450, endPoint y: 149, distance: 53.7
click at [450, 149] on div "Janela de atendimento Grade de atendimento Capacidade Transportadoras Veículos …" at bounding box center [524, 233] width 1049 height 466
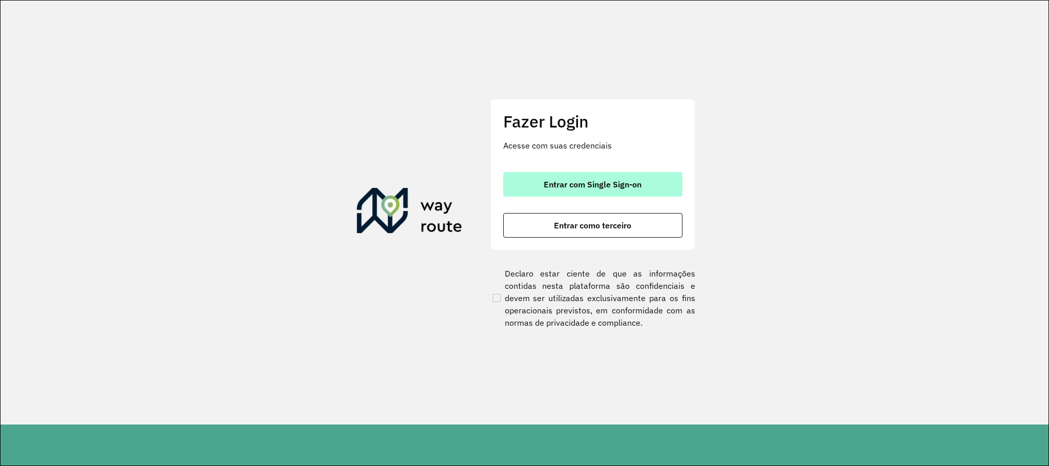
click at [574, 186] on span "Entrar com Single Sign-on" at bounding box center [592, 184] width 98 height 8
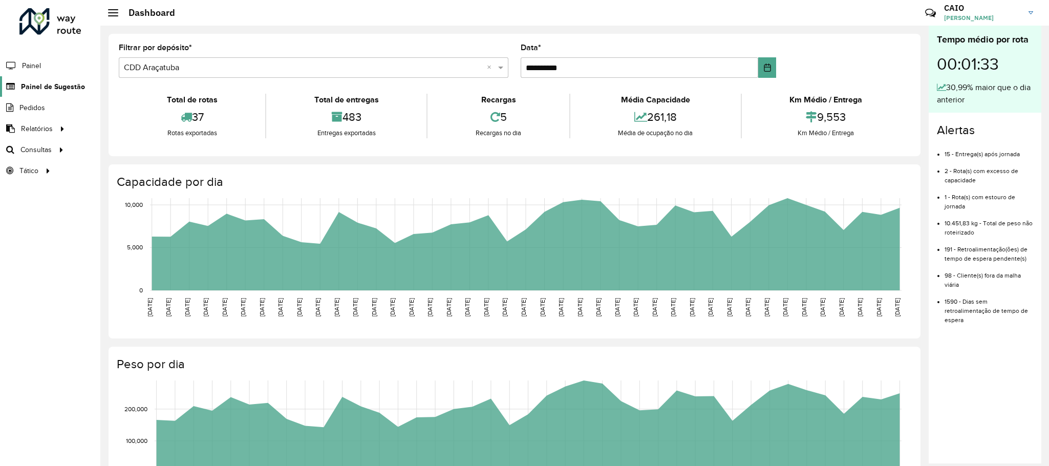
click at [45, 86] on span "Painel de Sugestão" at bounding box center [53, 86] width 64 height 11
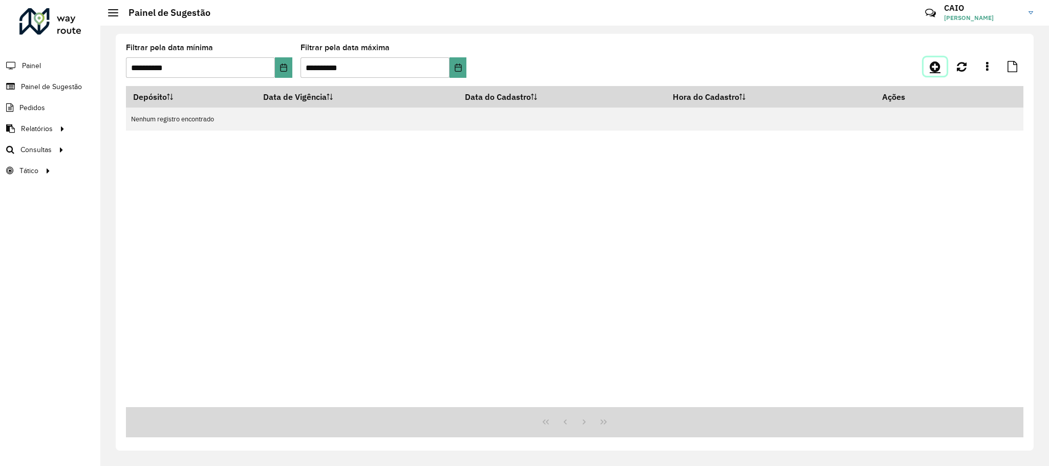
click at [937, 58] on link at bounding box center [934, 66] width 23 height 18
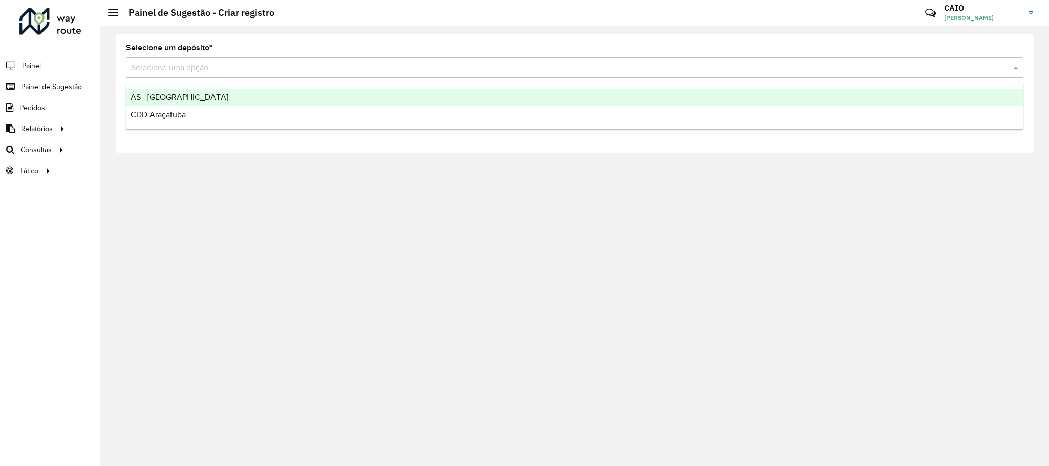
click at [164, 60] on div "Selecione uma opção" at bounding box center [574, 67] width 897 height 20
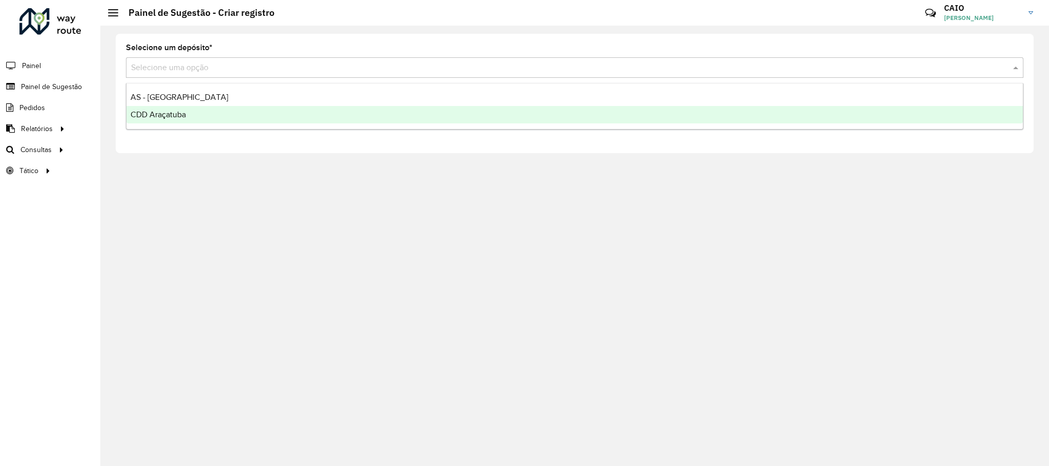
click at [173, 106] on div "CDD Araçatuba" at bounding box center [574, 114] width 896 height 17
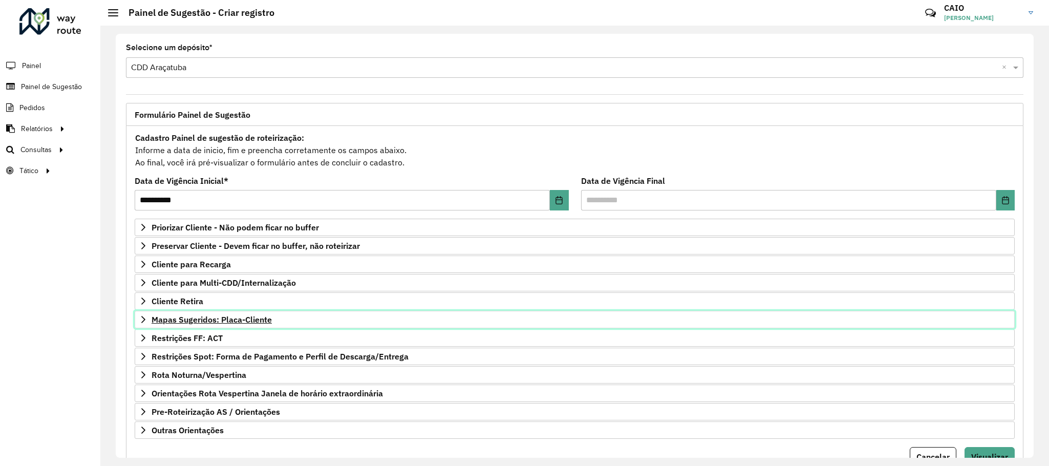
click at [231, 323] on span "Mapas Sugeridos: Placa-Cliente" at bounding box center [211, 319] width 120 height 8
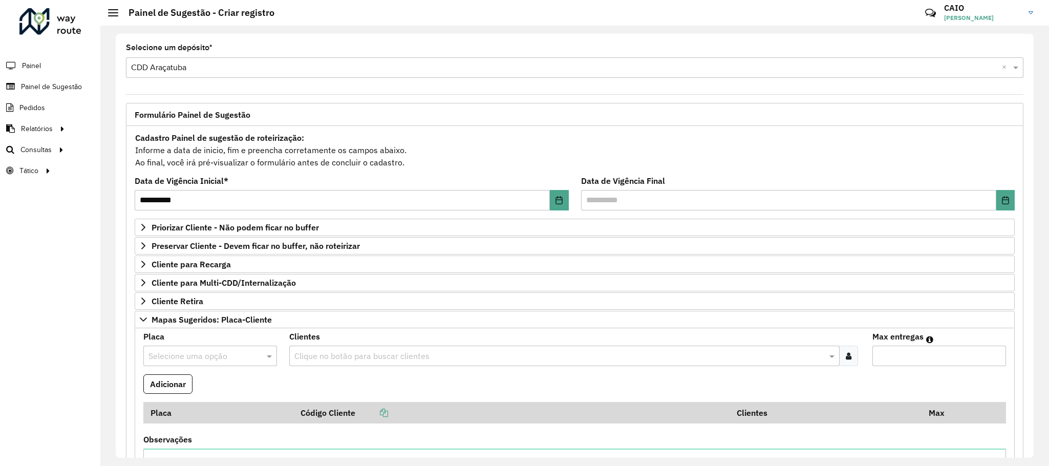
click at [187, 362] on input "text" at bounding box center [199, 356] width 103 height 12
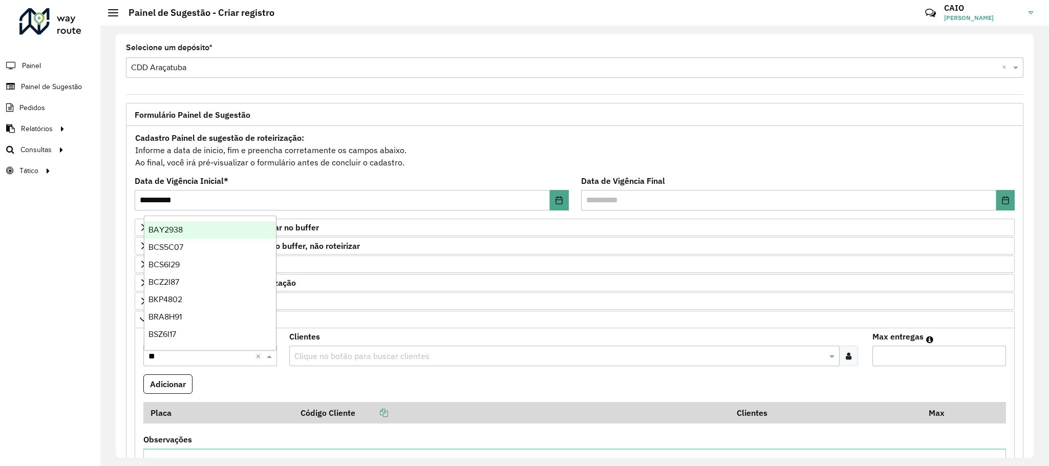
type input "***"
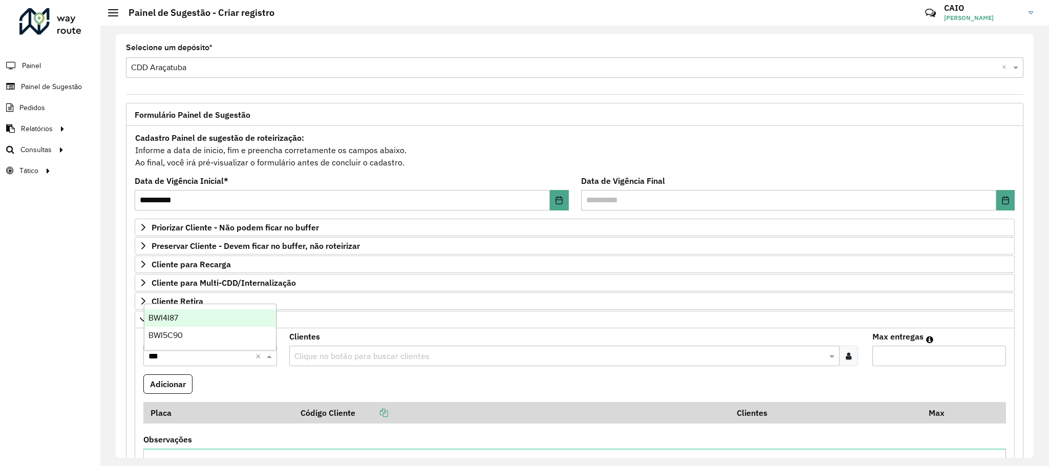
click at [172, 316] on span "BWI4I87" at bounding box center [163, 317] width 30 height 9
click at [390, 361] on input "text" at bounding box center [559, 356] width 535 height 12
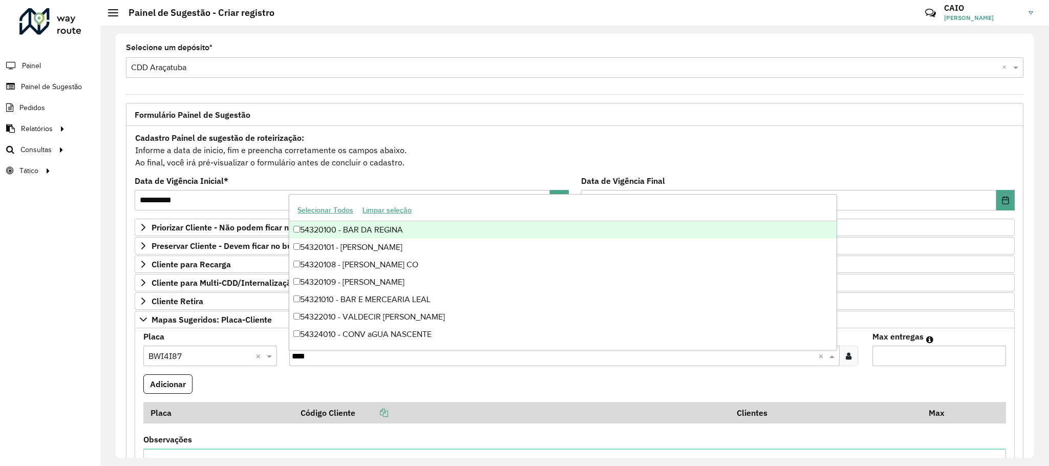
type input "*****"
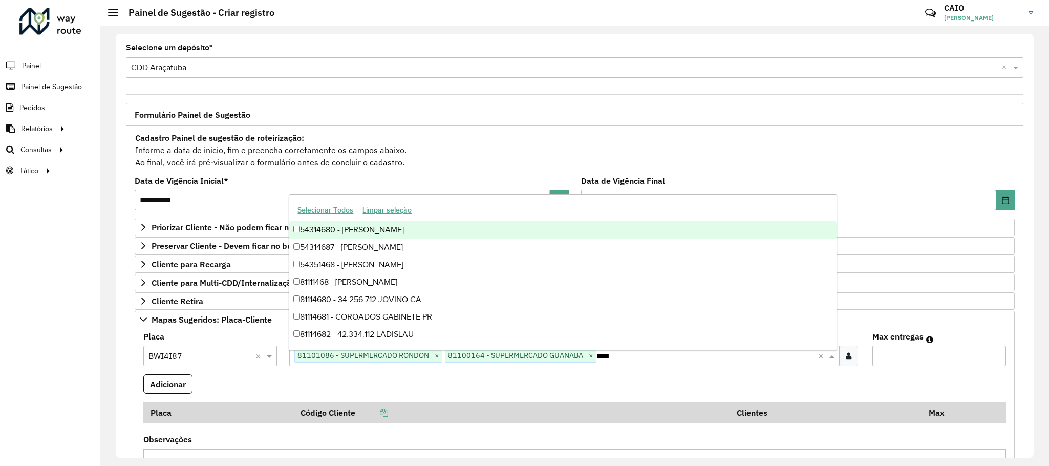
type input "*****"
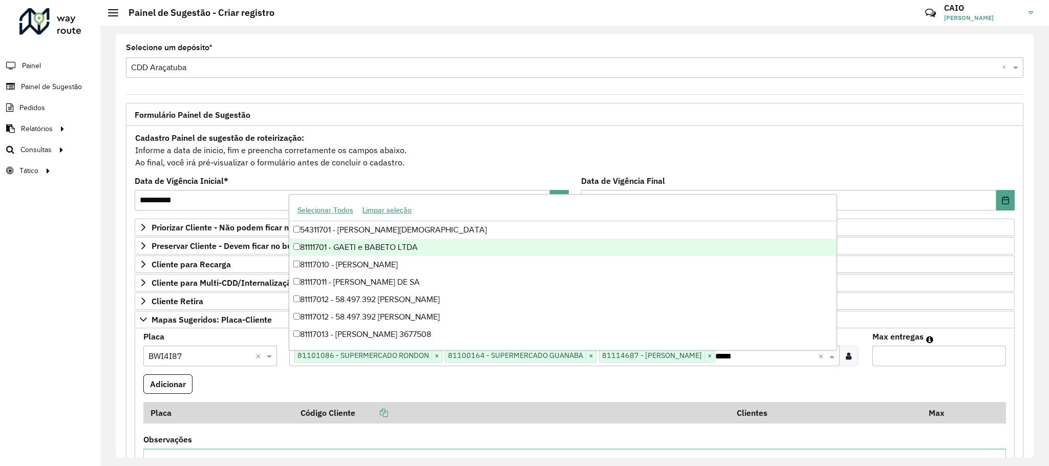
click at [353, 244] on div "81111701 - GAETI e BABETO LTDA" at bounding box center [562, 246] width 547 height 17
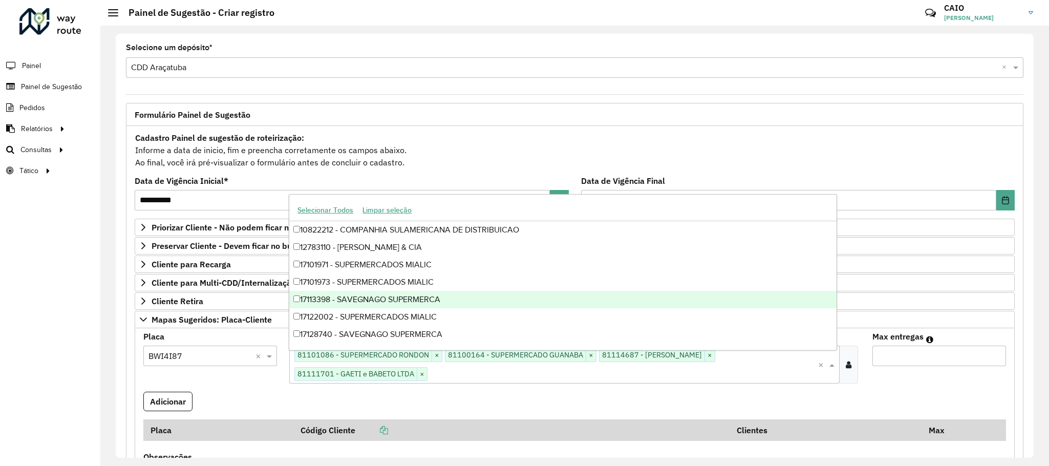
click at [987, 358] on input "Max entregas" at bounding box center [939, 355] width 134 height 20
click at [992, 358] on input "*" at bounding box center [939, 355] width 134 height 20
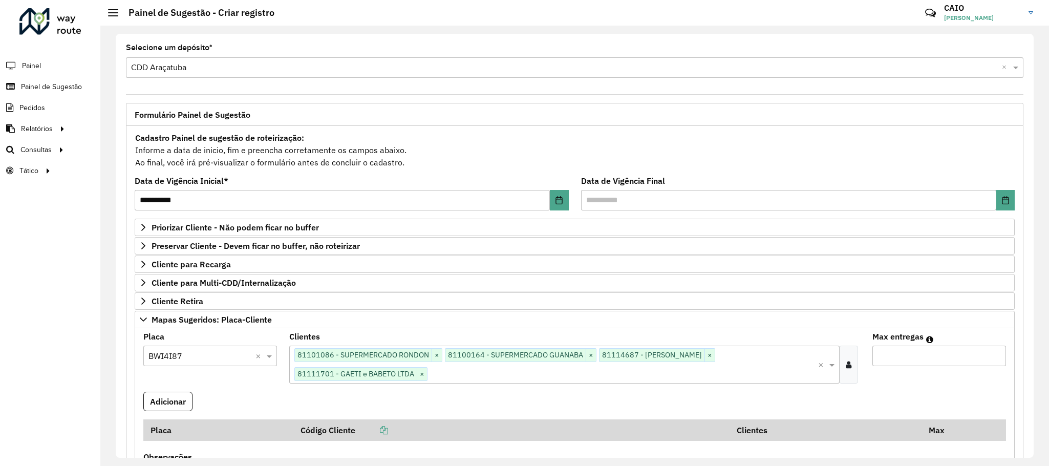
click at [992, 358] on input "*" at bounding box center [939, 355] width 134 height 20
type input "*"
click at [992, 358] on input "*" at bounding box center [939, 355] width 134 height 20
click at [172, 410] on button "Adicionar" at bounding box center [167, 400] width 49 height 19
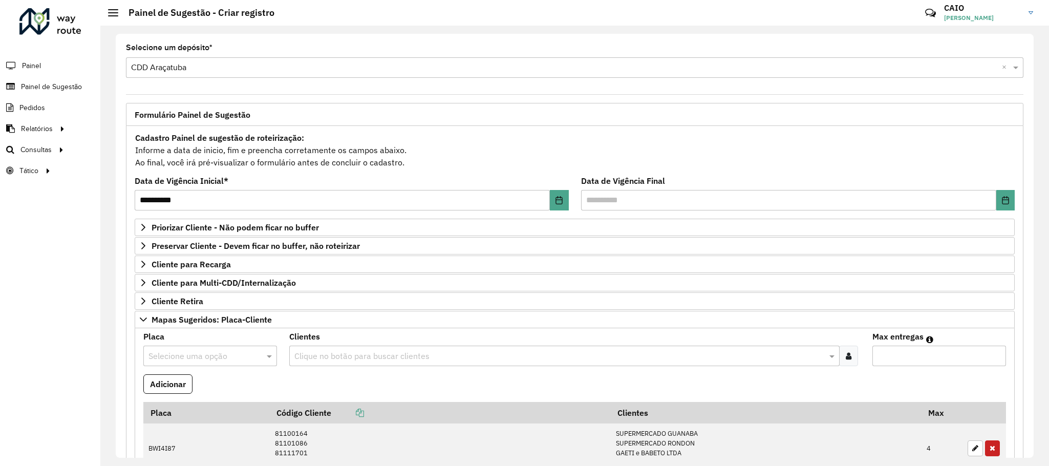
click at [208, 357] on input "text" at bounding box center [199, 356] width 103 height 12
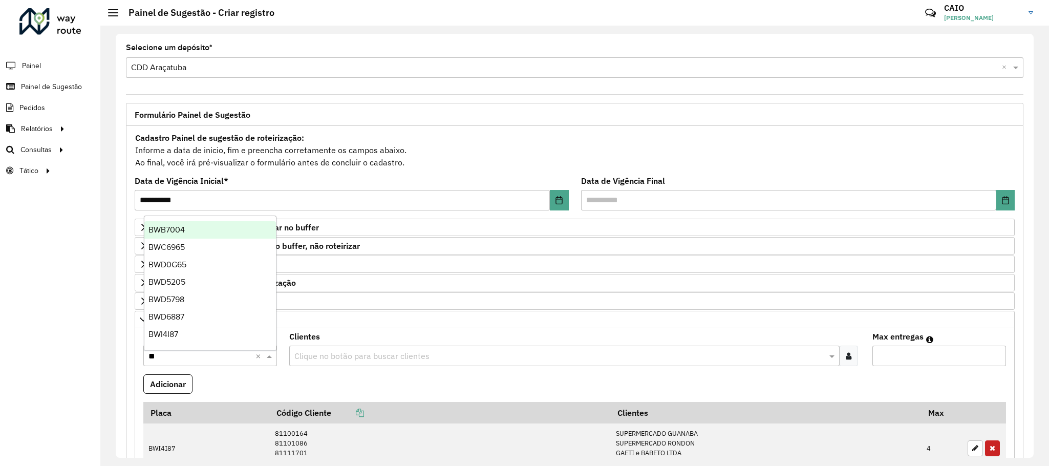
type input "***"
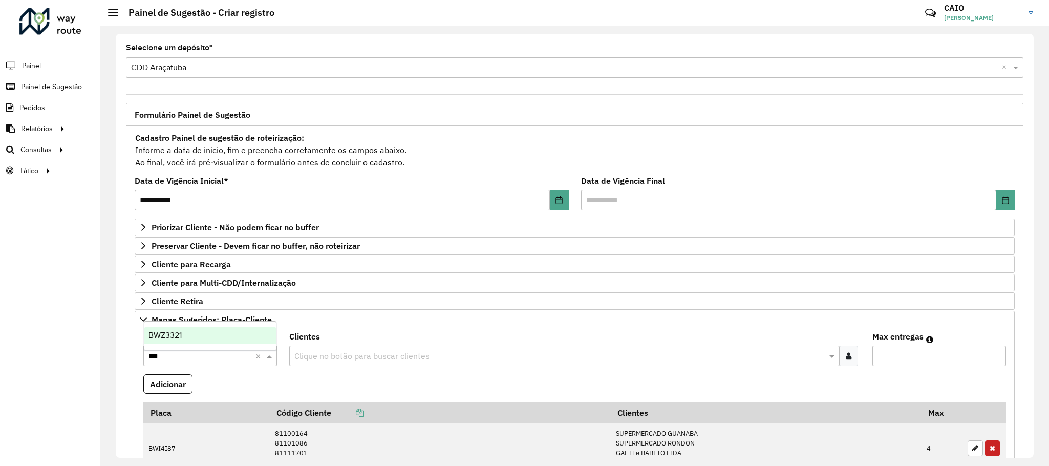
drag, startPoint x: 197, startPoint y: 338, endPoint x: 208, endPoint y: 343, distance: 12.2
click at [195, 338] on div "BWZ3321" at bounding box center [210, 335] width 132 height 17
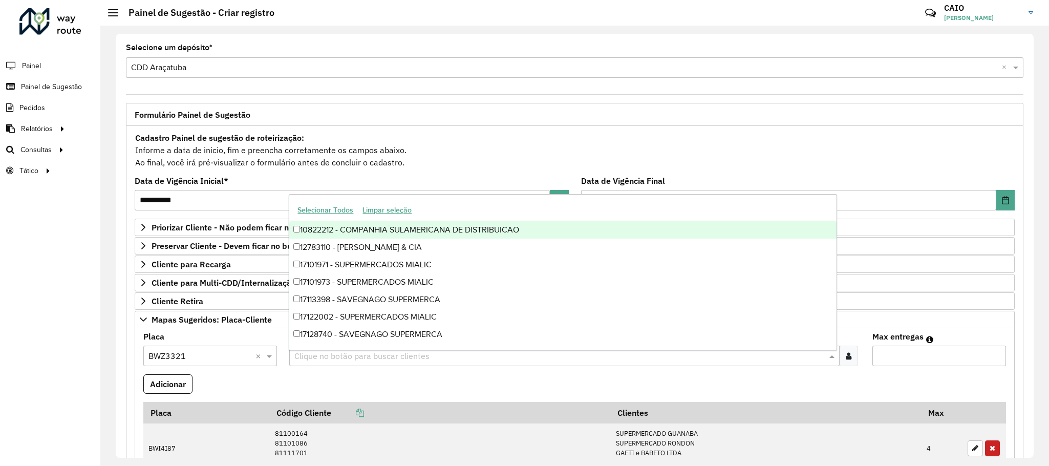
click at [364, 358] on input "text" at bounding box center [559, 356] width 535 height 12
type input "*****"
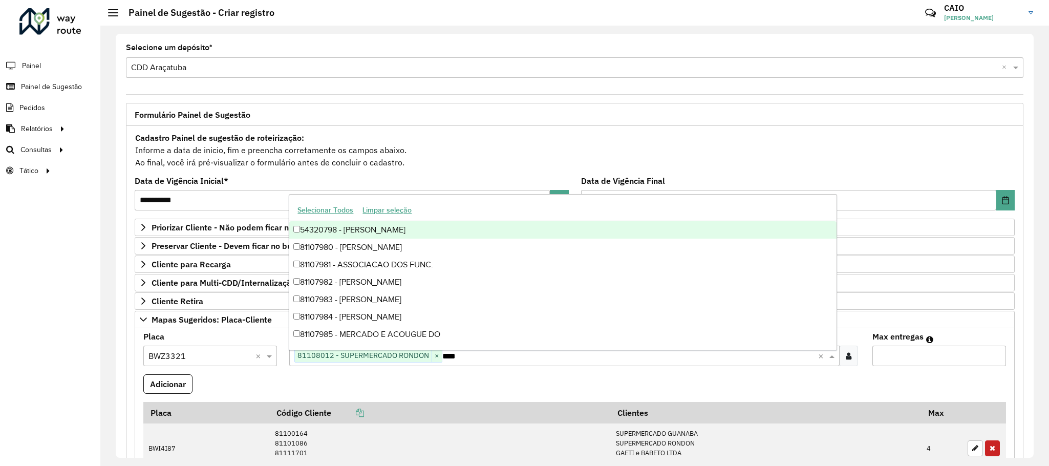
type input "*****"
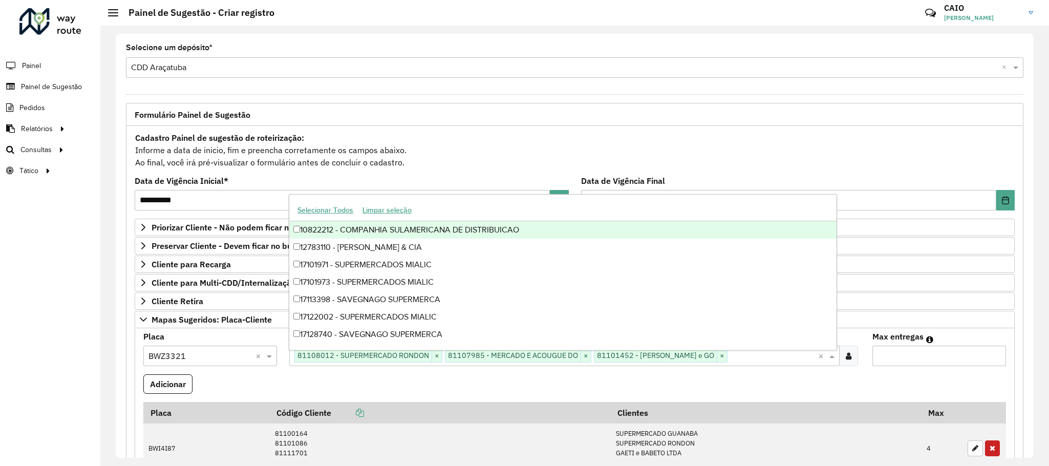
click at [988, 358] on input "Max entregas" at bounding box center [939, 355] width 134 height 20
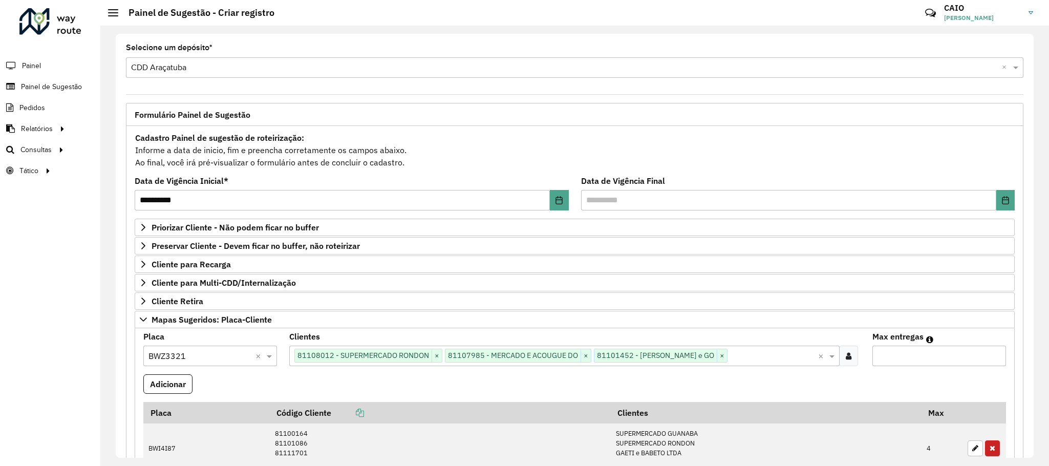
click at [989, 357] on input "*" at bounding box center [939, 355] width 134 height 20
type input "*"
click at [989, 357] on input "*" at bounding box center [939, 355] width 134 height 20
click at [177, 392] on button "Adicionar" at bounding box center [167, 383] width 49 height 19
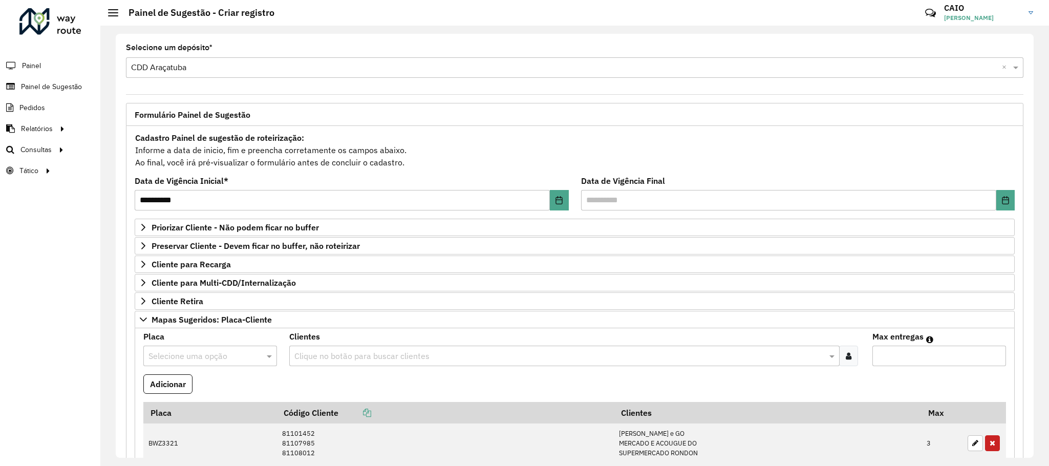
click at [205, 358] on input "text" at bounding box center [199, 356] width 103 height 12
type input "***"
click at [200, 327] on div "FYN8I59" at bounding box center [210, 335] width 132 height 17
click at [361, 359] on input "text" at bounding box center [559, 356] width 535 height 12
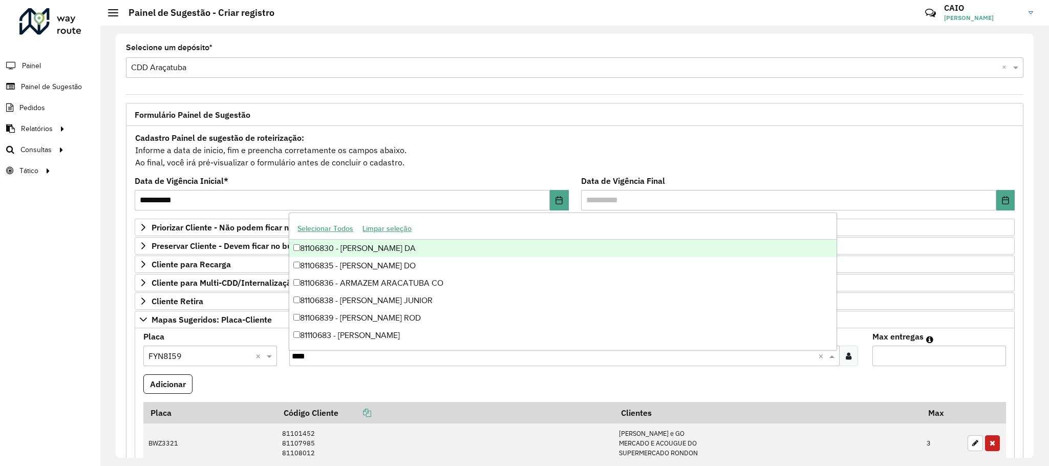
type input "*****"
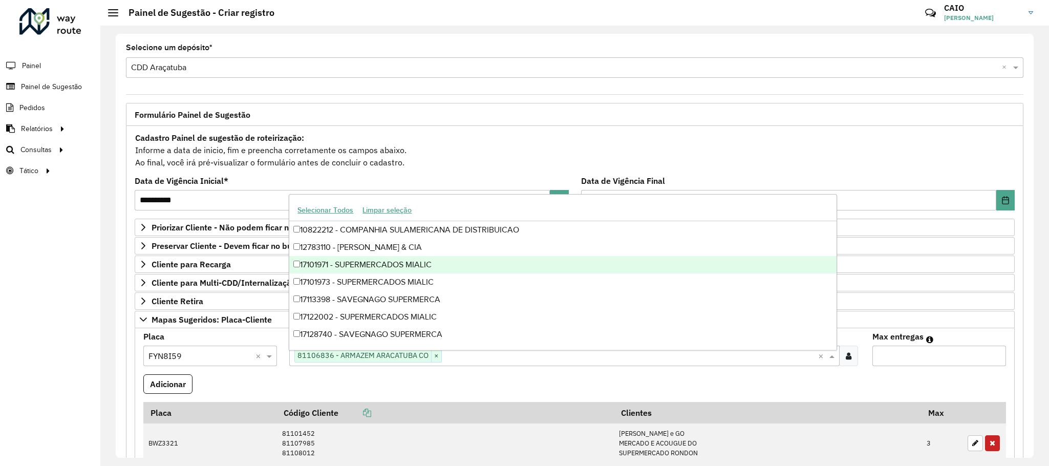
click at [994, 361] on input "*" at bounding box center [939, 355] width 134 height 20
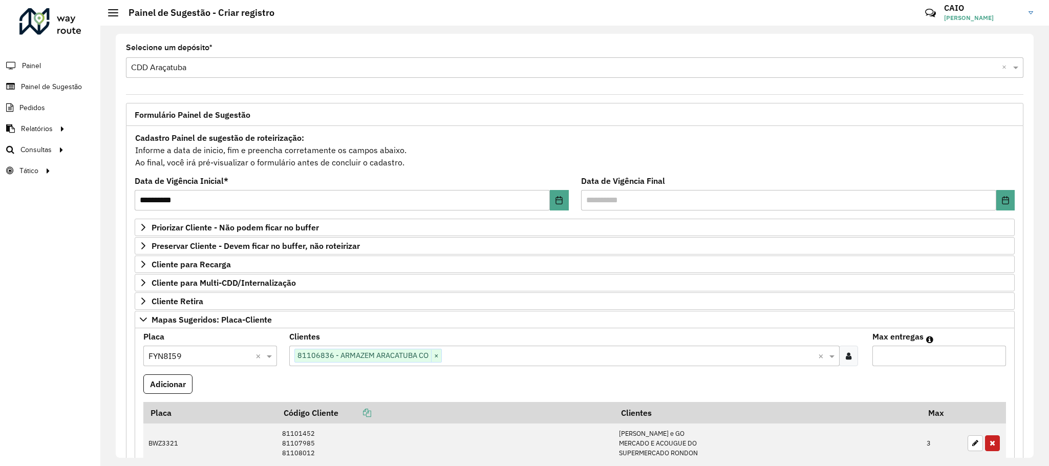
type input "*"
click at [992, 357] on input "*" at bounding box center [939, 355] width 134 height 20
click at [183, 392] on button "Adicionar" at bounding box center [167, 383] width 49 height 19
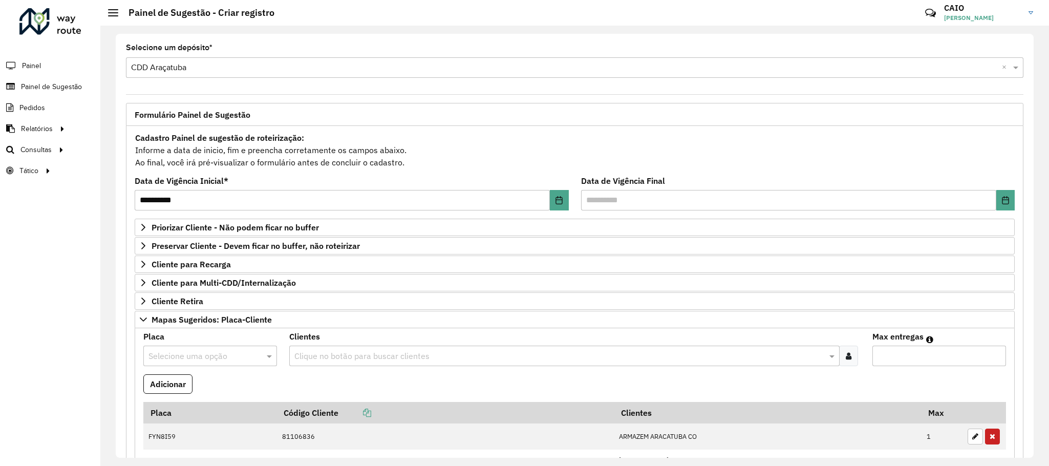
click at [207, 356] on input "text" at bounding box center [199, 356] width 103 height 12
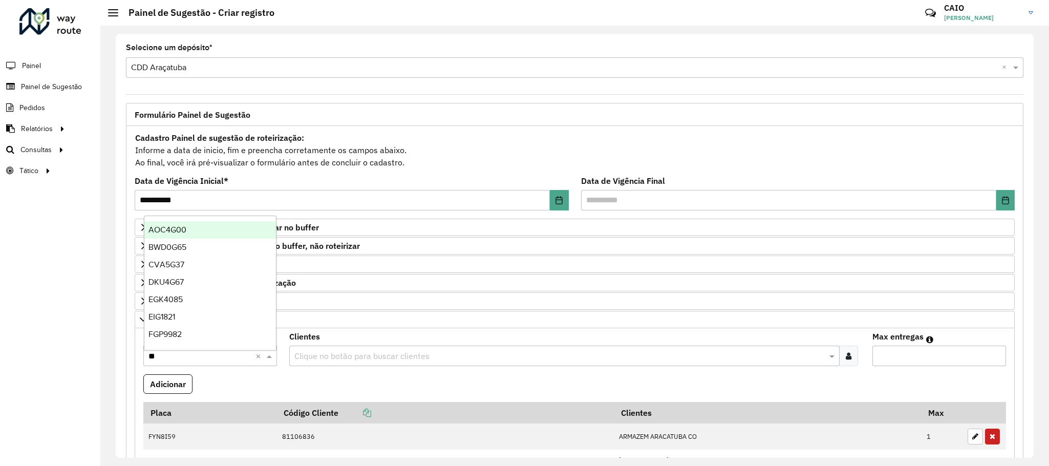
type input "***"
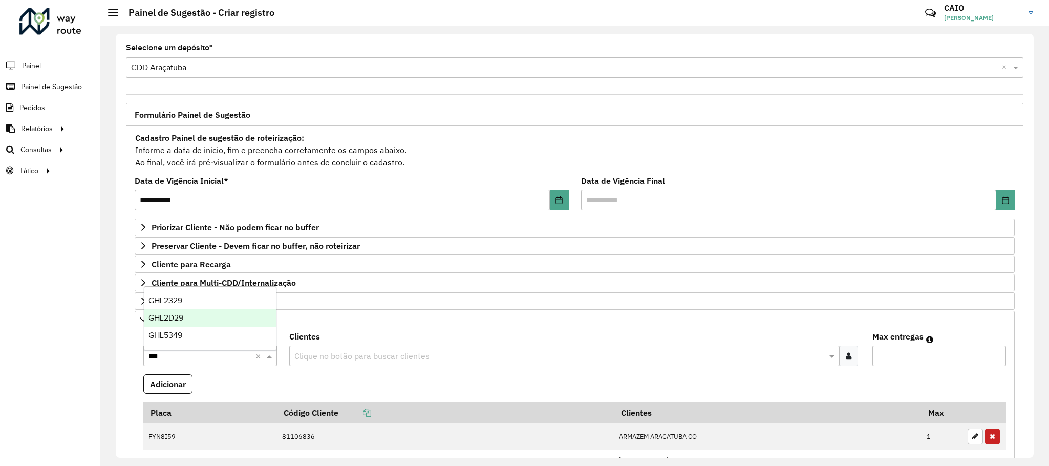
click at [202, 315] on div "GHL2D29" at bounding box center [210, 317] width 132 height 17
click at [323, 361] on input "text" at bounding box center [559, 356] width 535 height 12
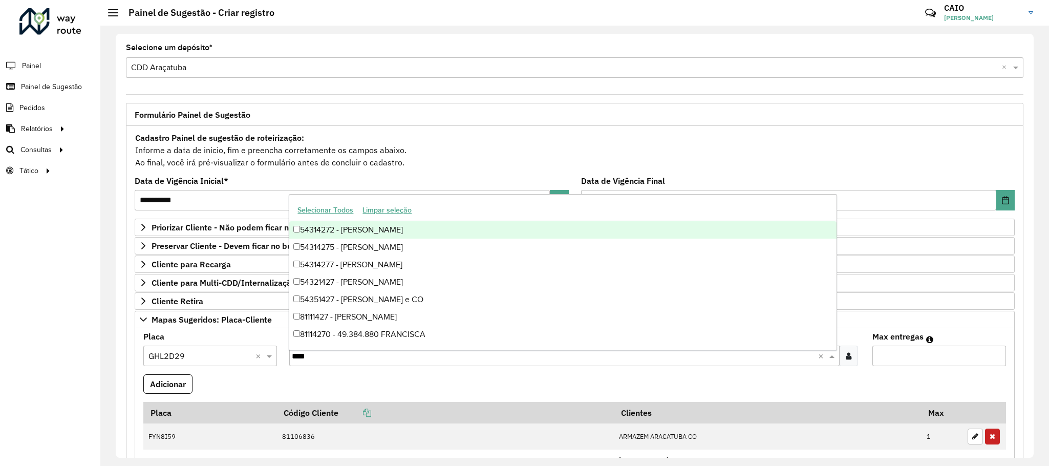
type input "*****"
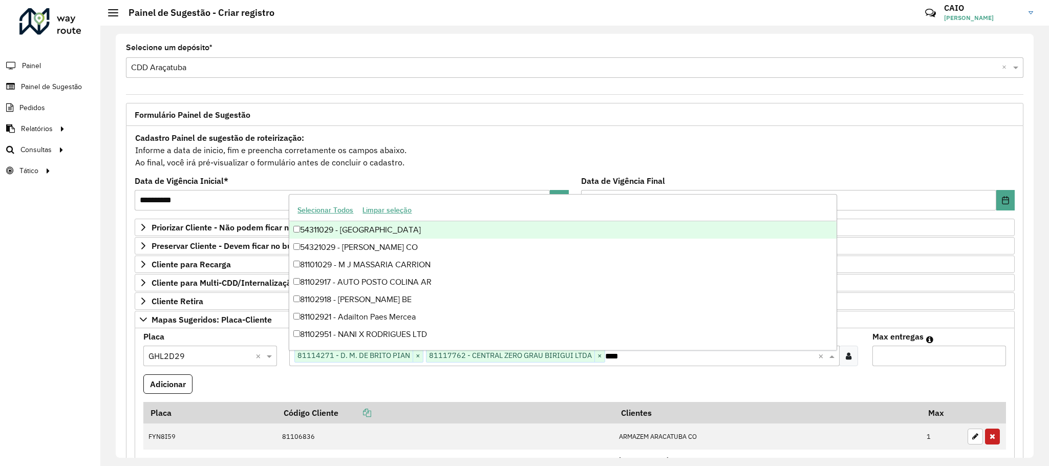
type input "*****"
click at [993, 358] on input "*" at bounding box center [939, 355] width 134 height 20
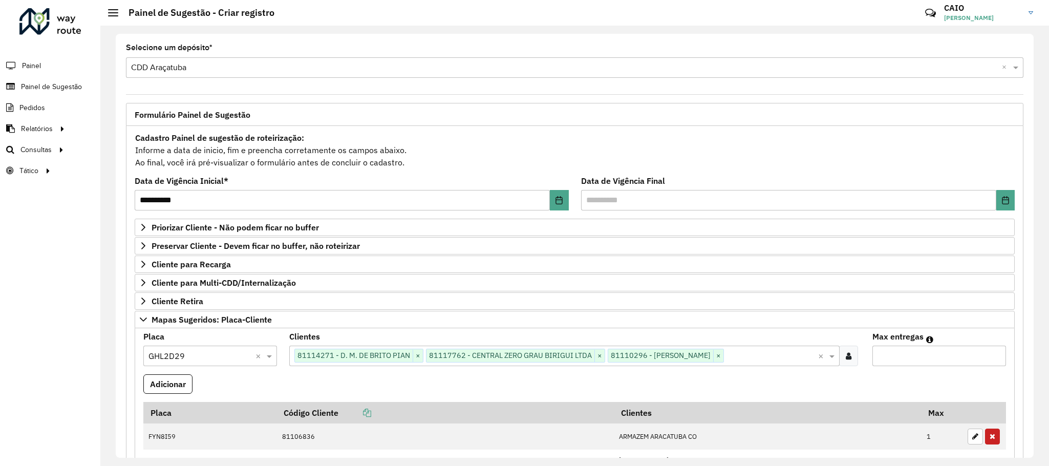
click at [993, 358] on input "*" at bounding box center [939, 355] width 134 height 20
type input "*"
click at [993, 358] on input "*" at bounding box center [939, 355] width 134 height 20
click at [169, 380] on button "Adicionar" at bounding box center [167, 383] width 49 height 19
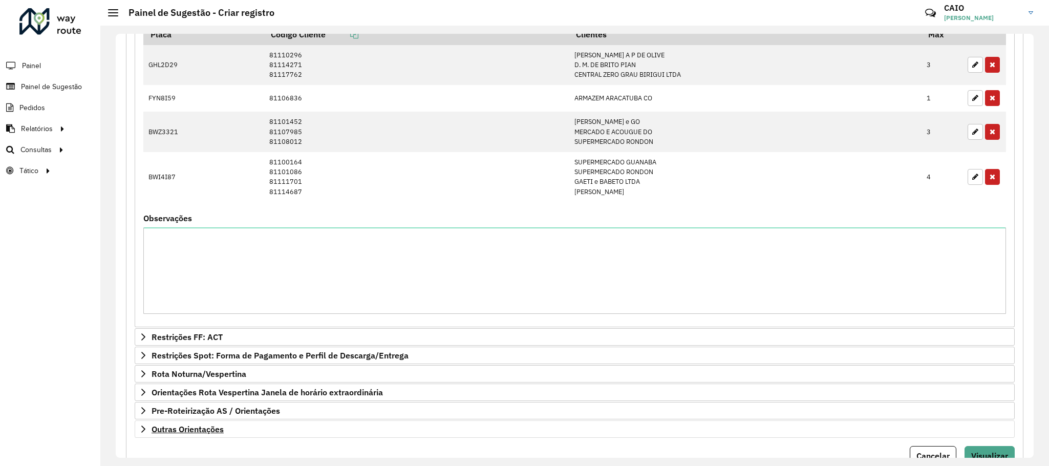
scroll to position [455, 0]
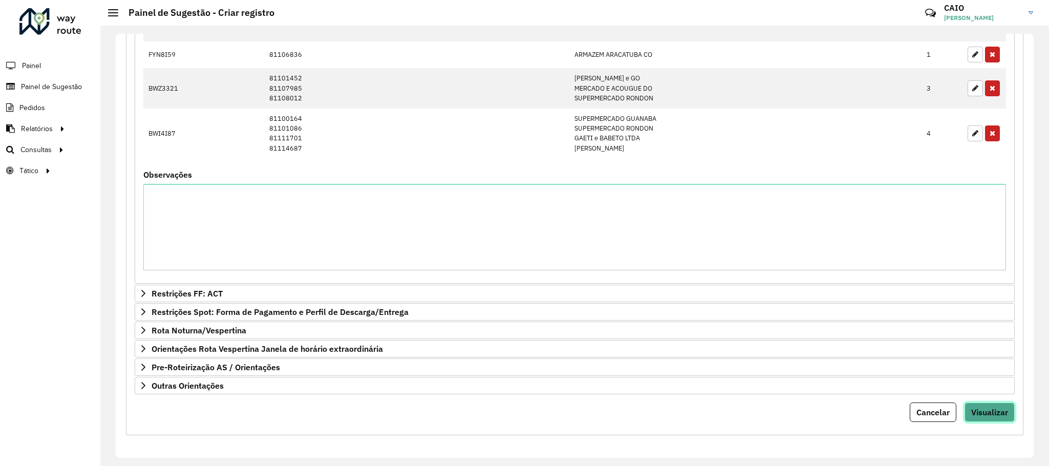
click at [991, 404] on button "Visualizar" at bounding box center [989, 411] width 50 height 19
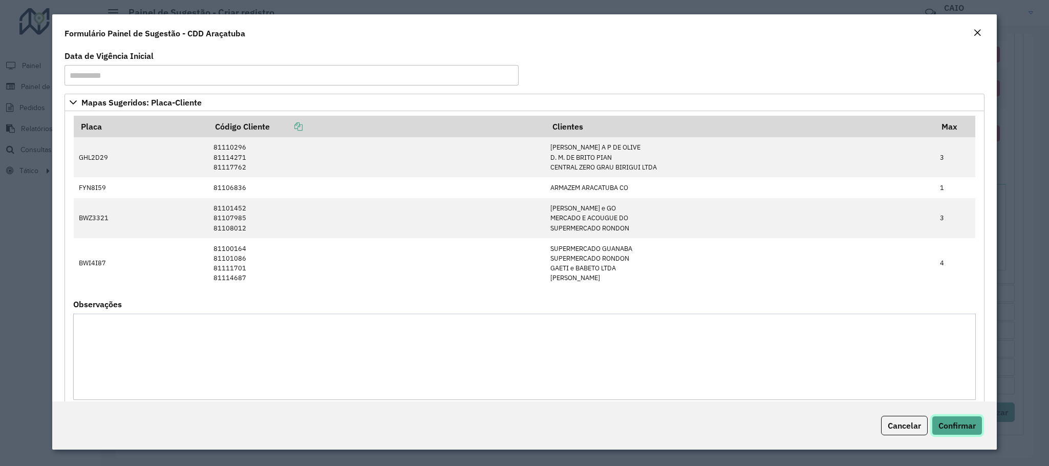
click at [946, 416] on button "Confirmar" at bounding box center [956, 425] width 51 height 19
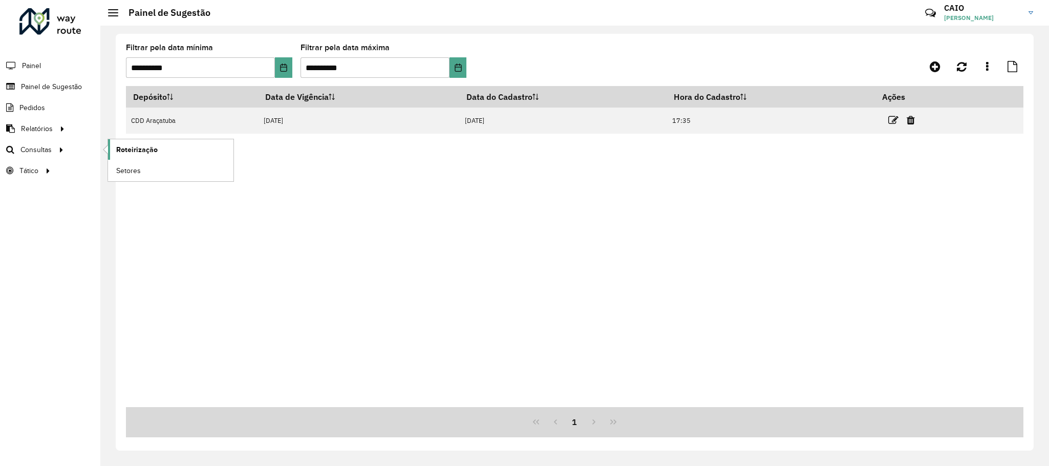
click at [149, 157] on link "Roteirização" at bounding box center [170, 149] width 125 height 20
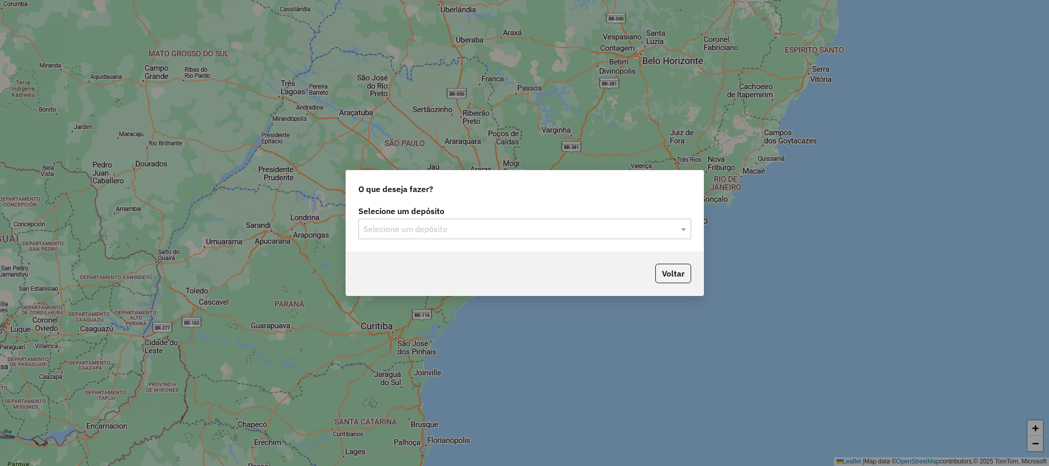
click at [676, 238] on div "Selecione um depósito Selecione um depósito" at bounding box center [524, 227] width 357 height 48
click at [526, 241] on div "Selecione um depósito Selecione um depósito" at bounding box center [524, 227] width 357 height 48
click at [519, 235] on div "Selecione um depósito" at bounding box center [524, 229] width 333 height 20
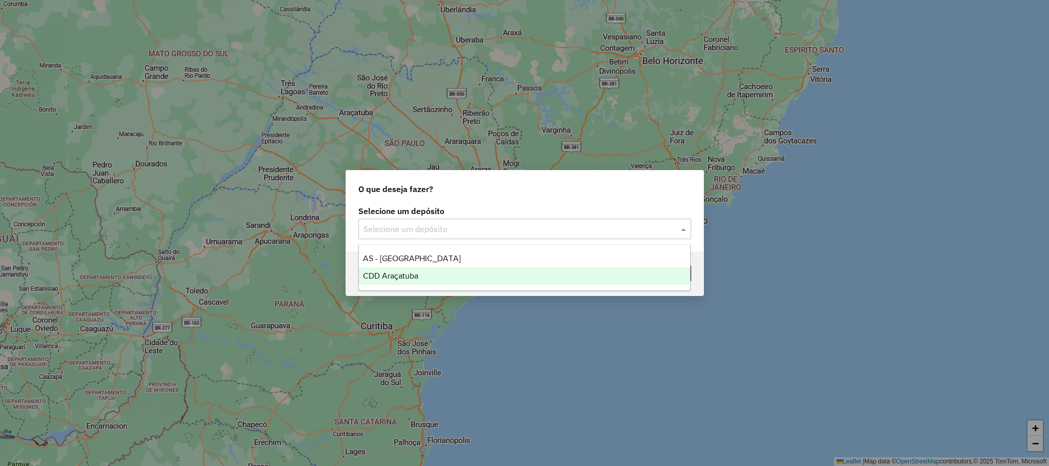
click at [461, 281] on div "CDD Araçatuba" at bounding box center [524, 275] width 331 height 17
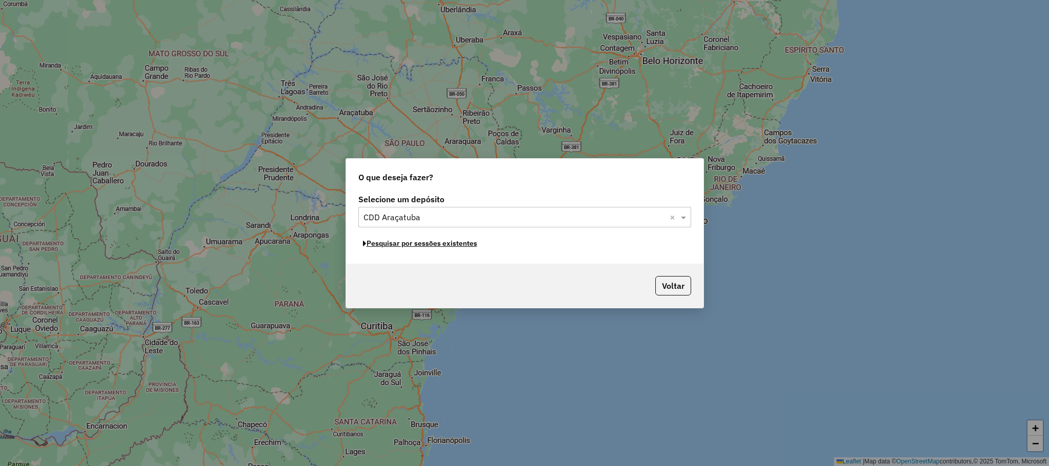
click at [418, 247] on button "Pesquisar por sessões existentes" at bounding box center [419, 243] width 123 height 16
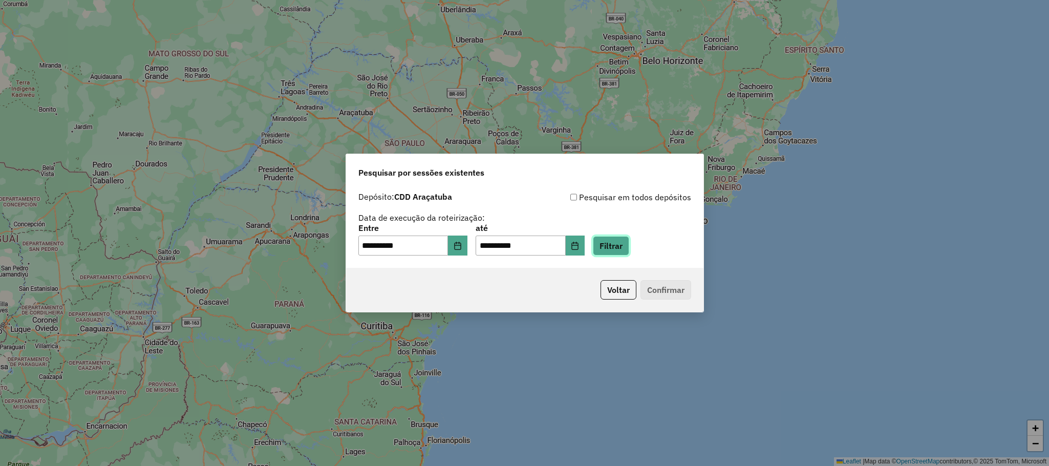
click at [624, 255] on button "Filtrar" at bounding box center [611, 245] width 36 height 19
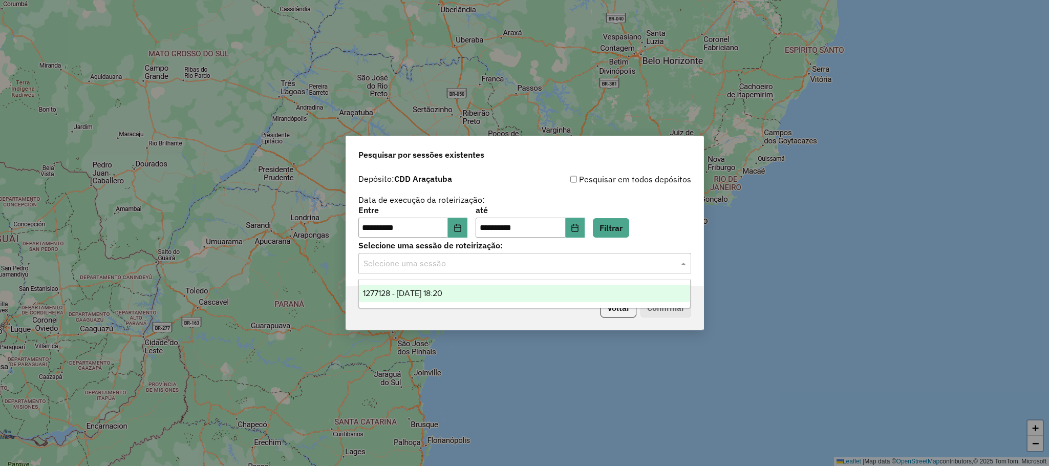
click at [468, 265] on input "text" at bounding box center [514, 263] width 302 height 12
click at [461, 227] on button "Choose Date" at bounding box center [457, 227] width 19 height 20
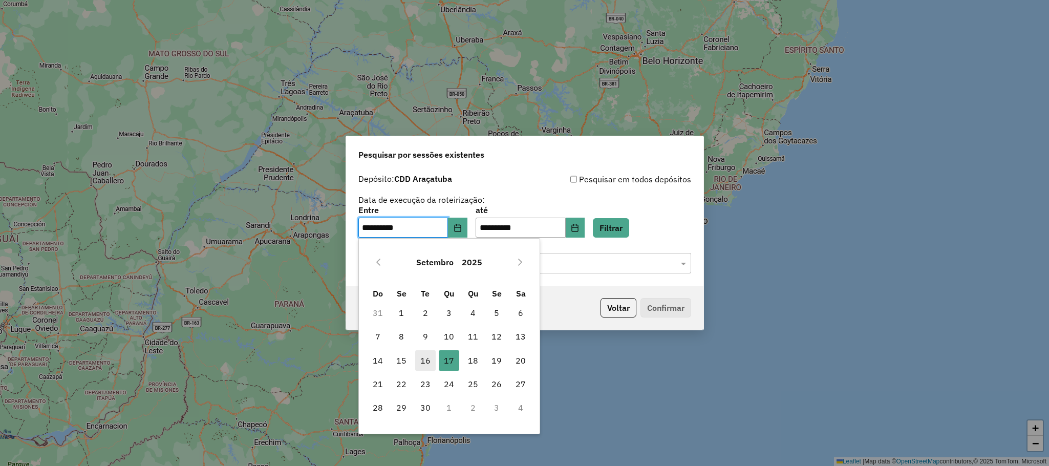
click at [421, 360] on span "16" at bounding box center [425, 360] width 20 height 20
type input "**********"
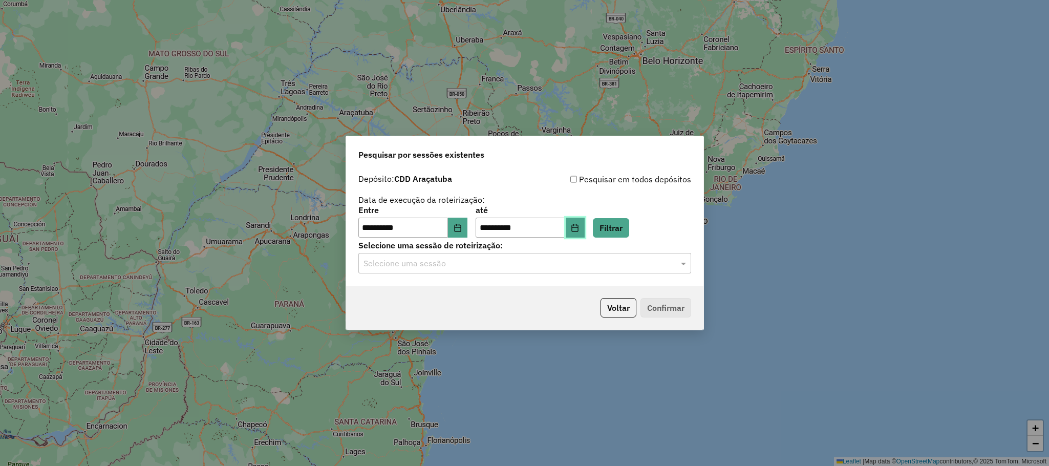
click at [585, 229] on button "Choose Date" at bounding box center [574, 227] width 19 height 20
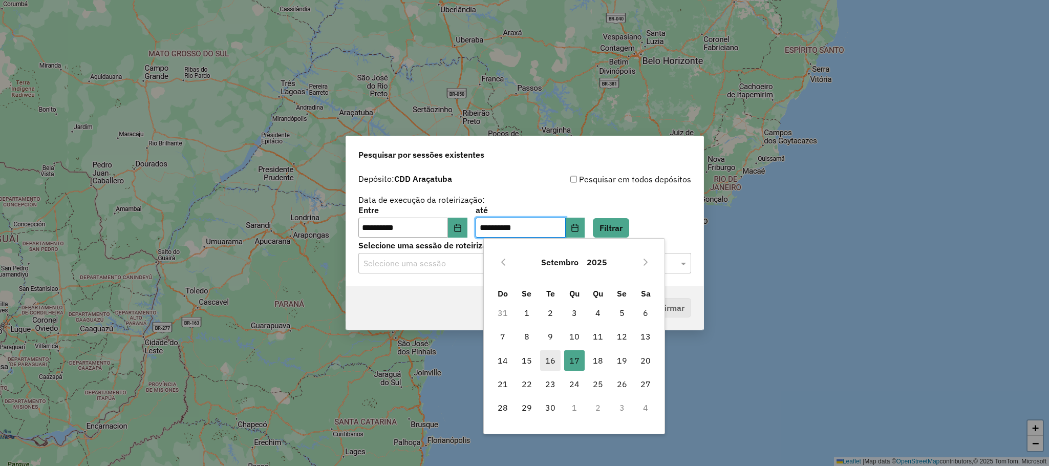
click at [547, 355] on span "16" at bounding box center [550, 360] width 20 height 20
type input "**********"
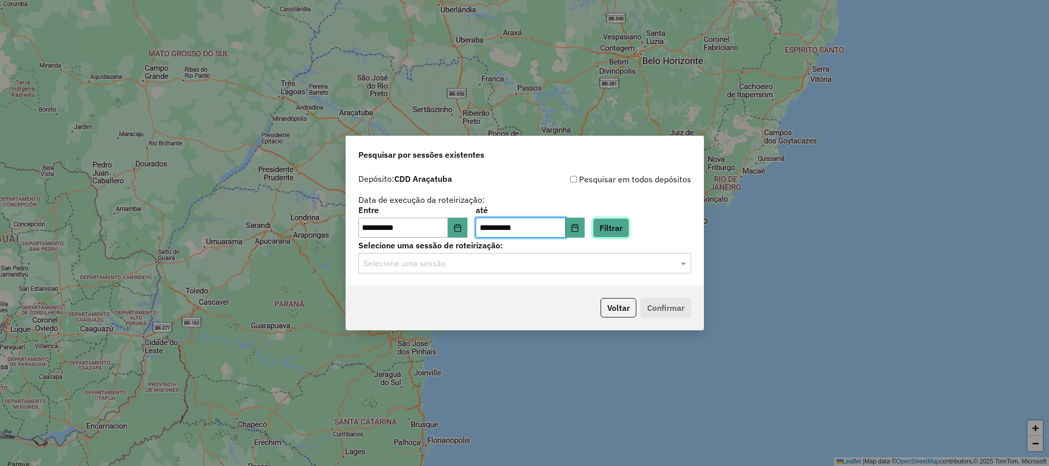
click at [628, 228] on button "Filtrar" at bounding box center [611, 227] width 36 height 19
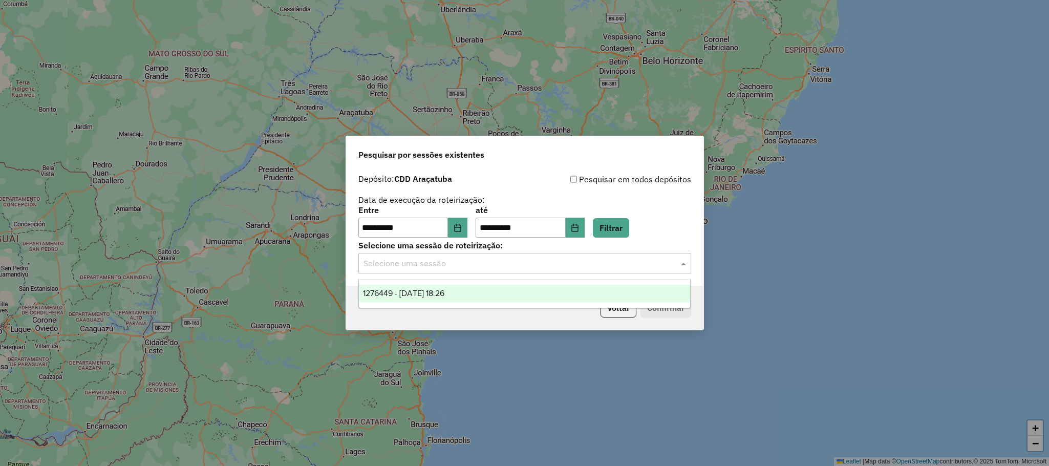
click at [443, 264] on input "text" at bounding box center [514, 263] width 302 height 12
click at [443, 299] on div "1276449 - 16/09/2025 18:26" at bounding box center [524, 293] width 331 height 17
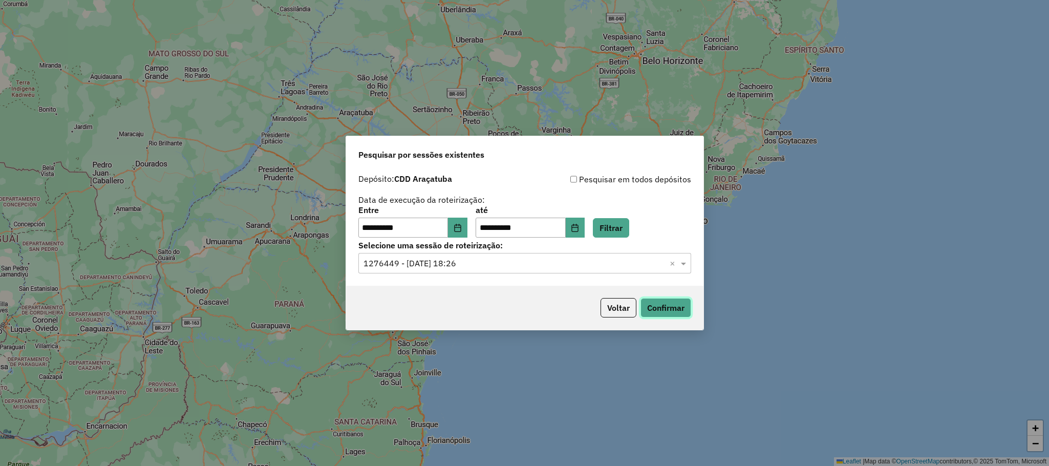
click at [662, 311] on button "Confirmar" at bounding box center [665, 307] width 51 height 19
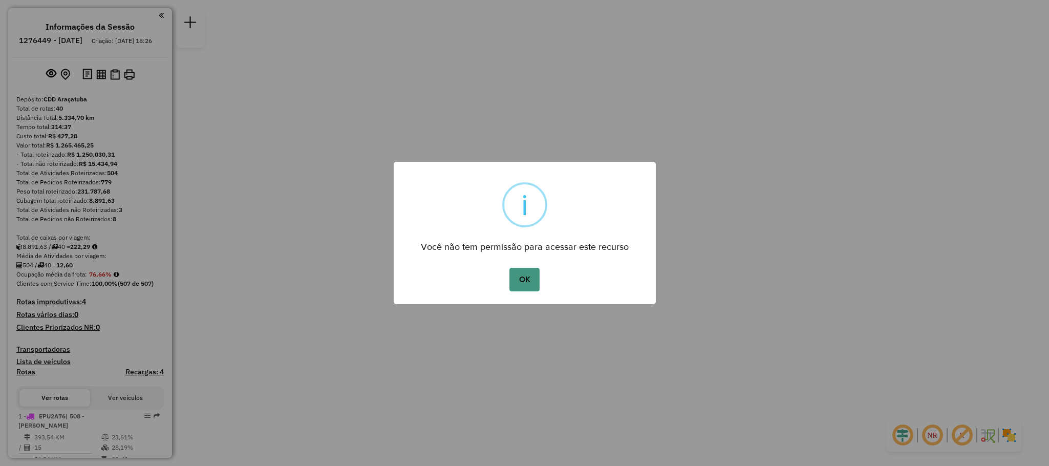
click at [530, 278] on button "OK" at bounding box center [524, 280] width 30 height 24
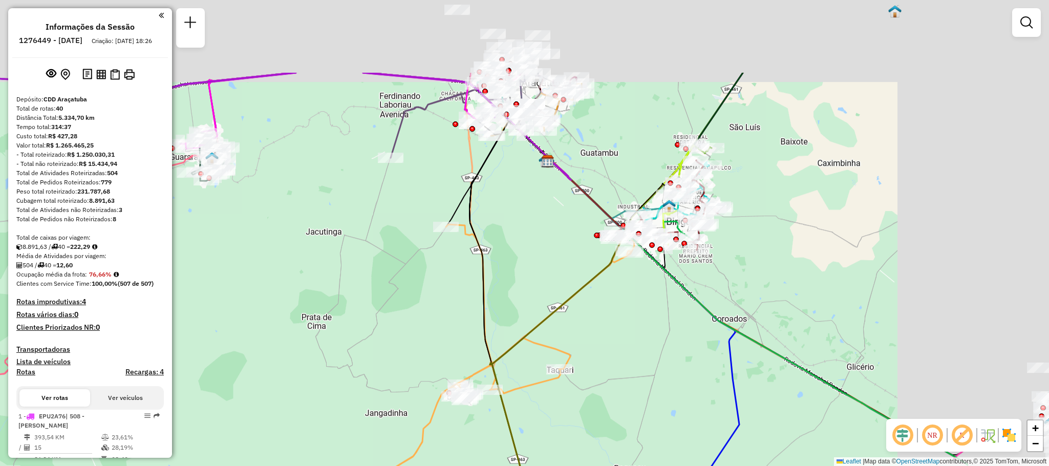
drag, startPoint x: 599, startPoint y: 271, endPoint x: 367, endPoint y: 358, distance: 247.6
click at [343, 390] on div "Janela de atendimento Grade de atendimento Capacidade Transportadoras Veículos …" at bounding box center [524, 233] width 1049 height 466
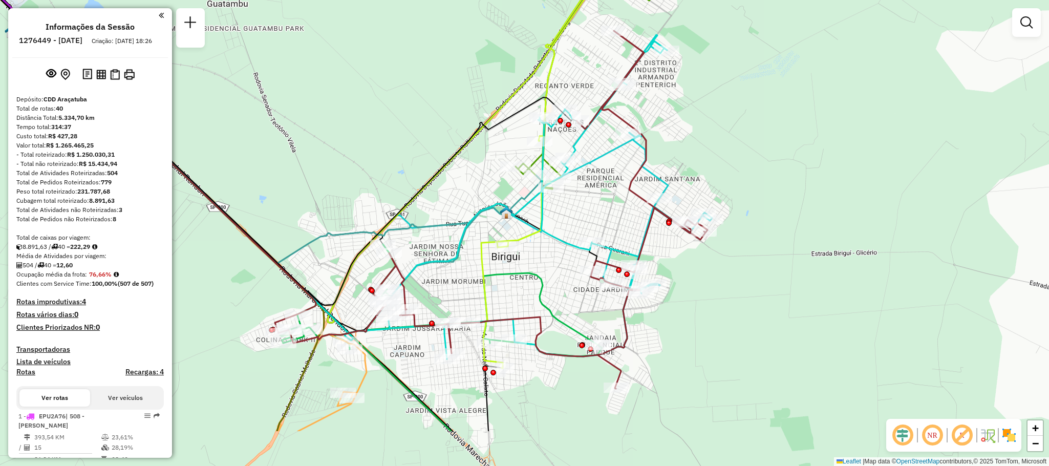
drag, startPoint x: 584, startPoint y: 357, endPoint x: 583, endPoint y: 304, distance: 52.7
click at [583, 304] on div "Janela de atendimento Grade de atendimento Capacidade Transportadoras Veículos …" at bounding box center [524, 233] width 1049 height 466
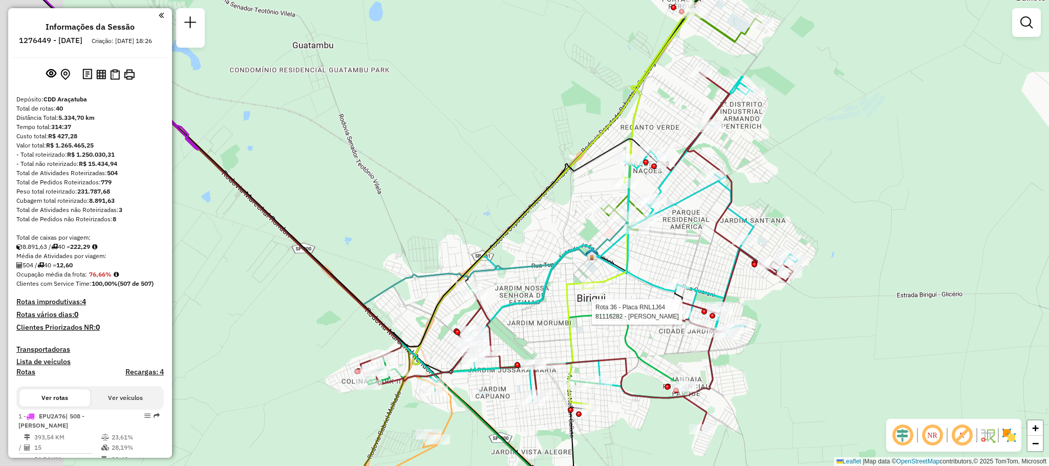
drag, startPoint x: 474, startPoint y: 214, endPoint x: 844, endPoint y: 375, distance: 403.6
click at [844, 375] on div "Rota 36 - Placa RNL1J64 81116282 - [PERSON_NAME] Janela de atendimento Grade de…" at bounding box center [524, 233] width 1049 height 466
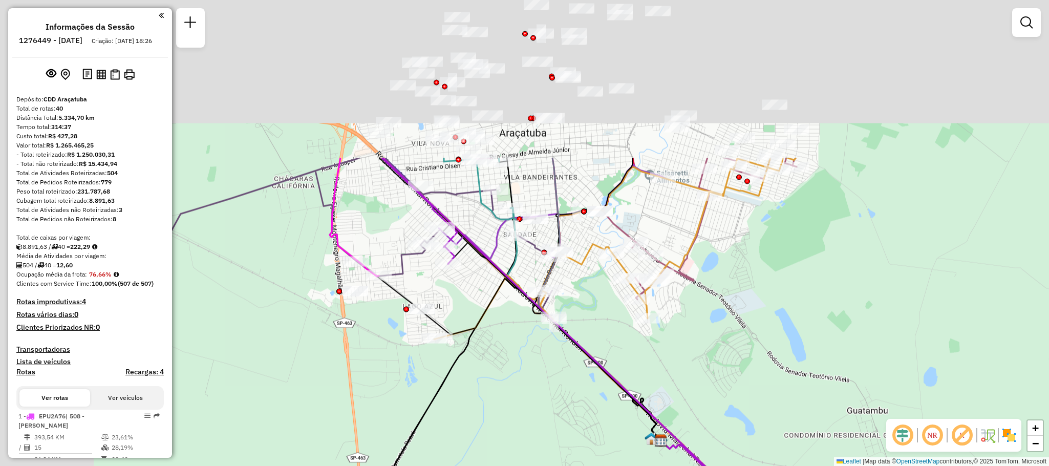
drag, startPoint x: 485, startPoint y: 111, endPoint x: 656, endPoint y: 298, distance: 253.6
click at [656, 298] on div "Rota 36 - Placa RNL1J64 81116282 - [PERSON_NAME] Janela de atendimento Grade de…" at bounding box center [524, 233] width 1049 height 466
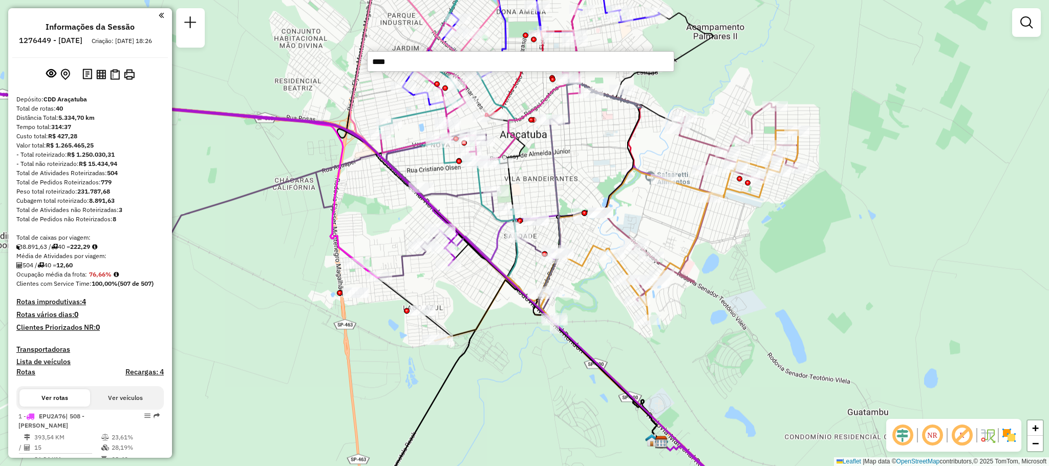
type input "*****"
click at [572, 83] on li "81100086 - [GEOGRAPHIC_DATA] ARACATUB (Rota: 9 - Sequência: 7)" at bounding box center [520, 79] width 306 height 15
select select "**********"
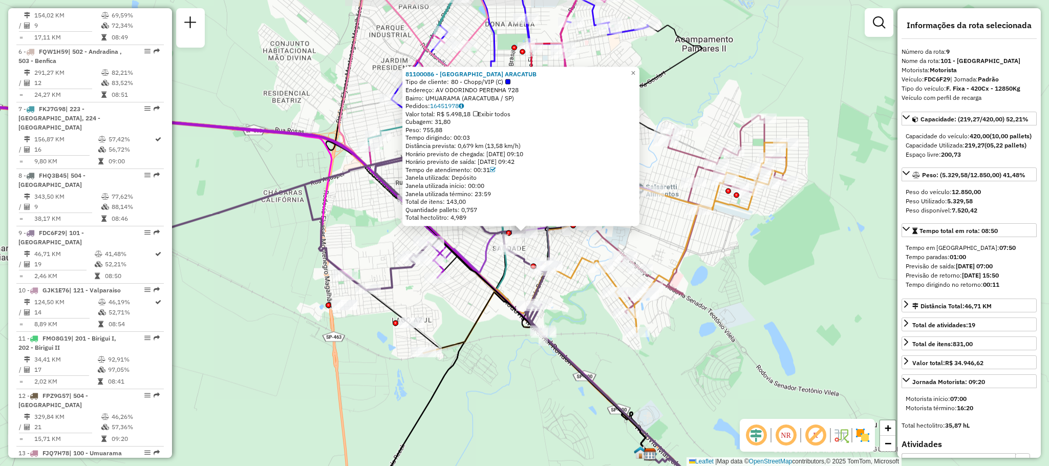
scroll to position [842, 0]
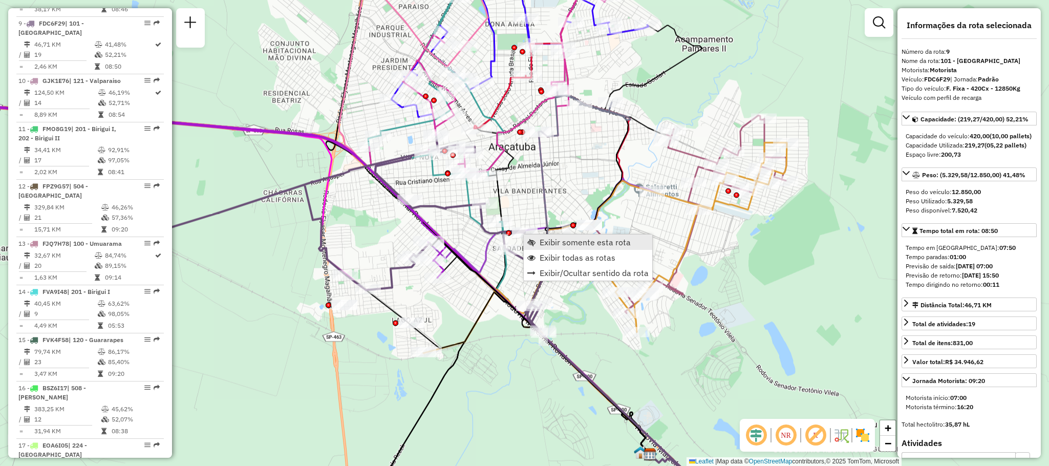
click at [578, 242] on span "Exibir somente esta rota" at bounding box center [584, 242] width 91 height 8
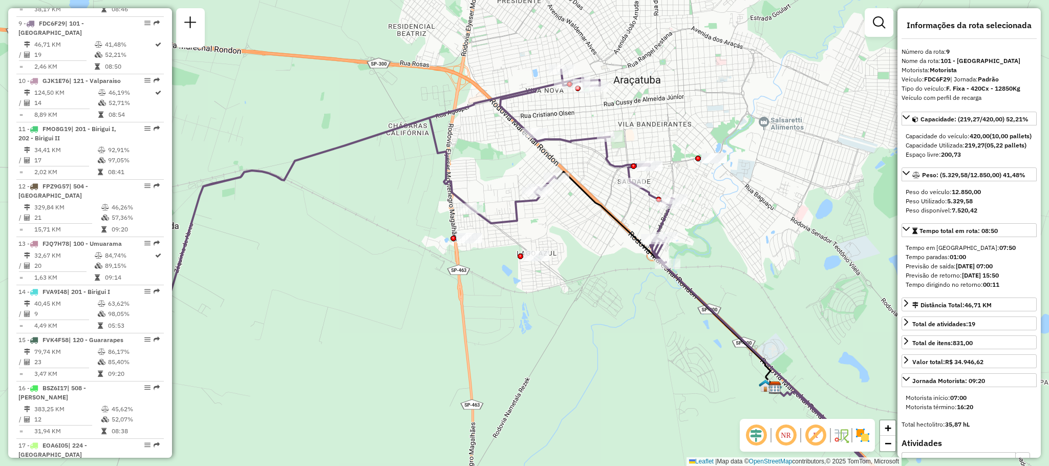
drag, startPoint x: 731, startPoint y: 160, endPoint x: 611, endPoint y: 269, distance: 162.3
click at [612, 269] on div "Rota 9 - Placa FDC6F29 81112168 - AUTO POSTO MANHATTAM Janela de atendimento Gr…" at bounding box center [524, 233] width 1049 height 466
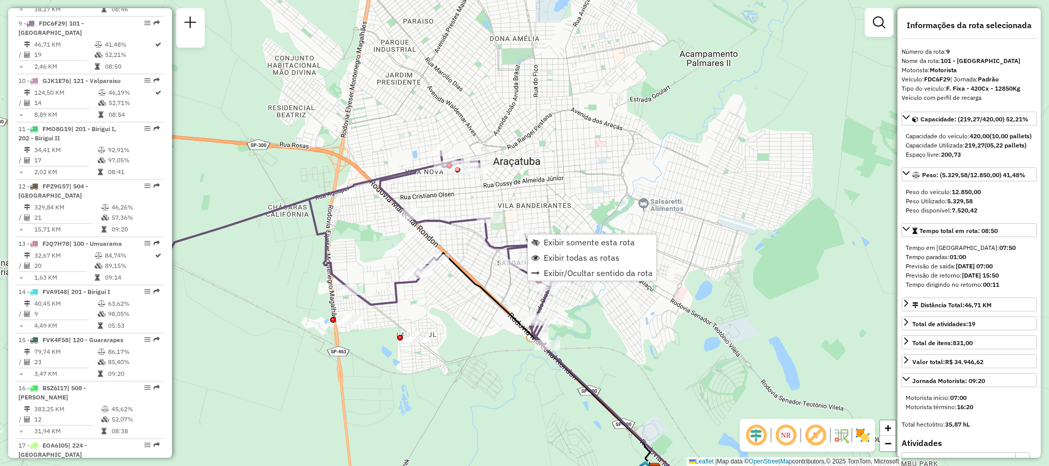
click at [598, 155] on div "Janela de atendimento Grade de atendimento Capacidade Transportadoras Veículos …" at bounding box center [524, 233] width 1049 height 466
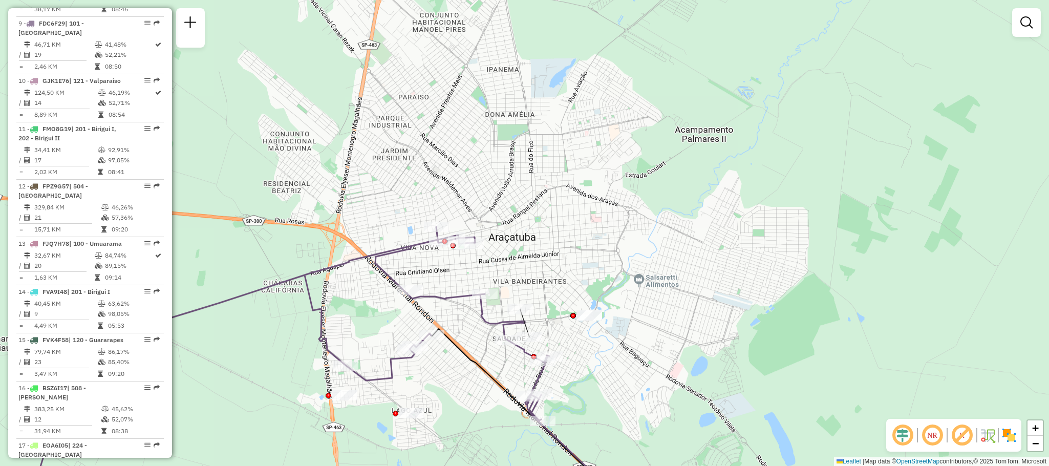
drag, startPoint x: 528, startPoint y: 64, endPoint x: 521, endPoint y: 120, distance: 56.2
click at [521, 120] on div "Janela de atendimento Grade de atendimento Capacidade Transportadoras Veículos …" at bounding box center [524, 233] width 1049 height 466
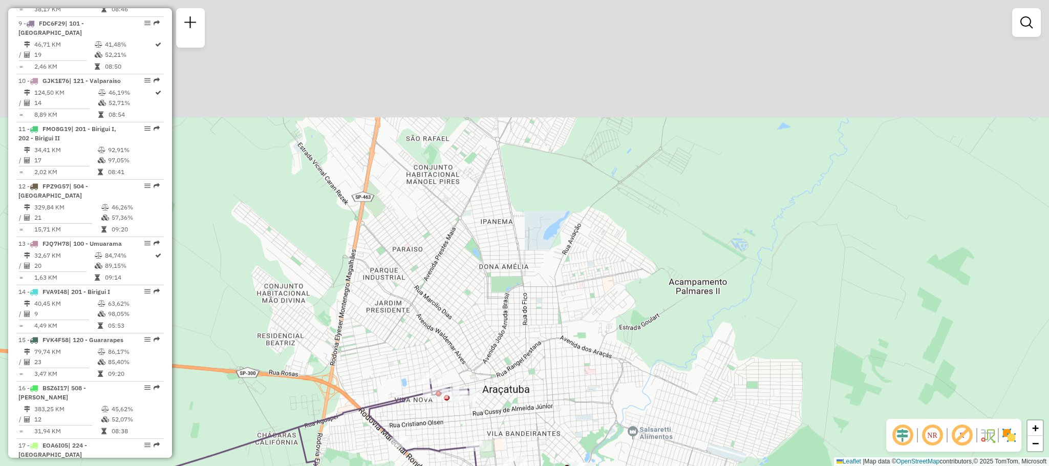
drag, startPoint x: 493, startPoint y: 84, endPoint x: 487, endPoint y: 250, distance: 165.9
click at [487, 250] on div "Janela de atendimento Grade de atendimento Capacidade Transportadoras Veículos …" at bounding box center [524, 233] width 1049 height 466
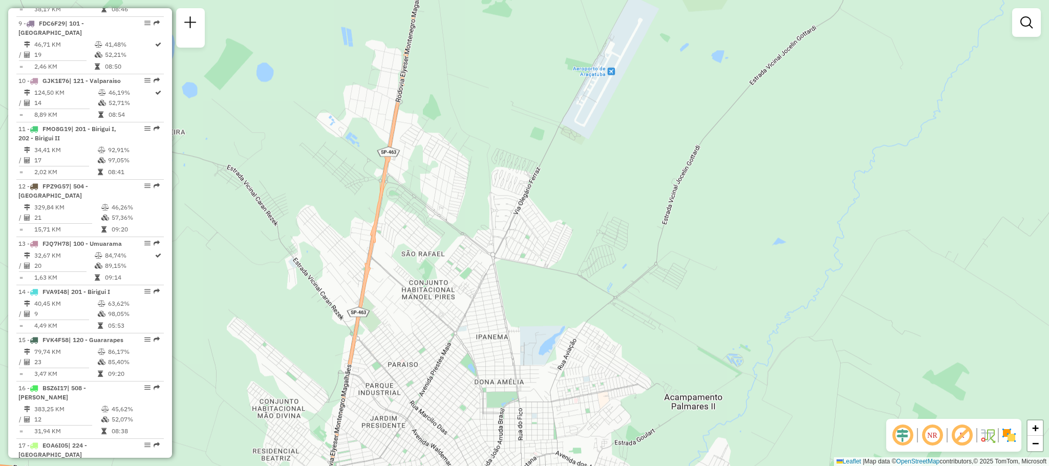
drag, startPoint x: 444, startPoint y: 122, endPoint x: 440, endPoint y: 205, distance: 83.0
click at [440, 205] on div "Janela de atendimento Grade de atendimento Capacidade Transportadoras Veículos …" at bounding box center [524, 233] width 1049 height 466
